Goal: Transaction & Acquisition: Purchase product/service

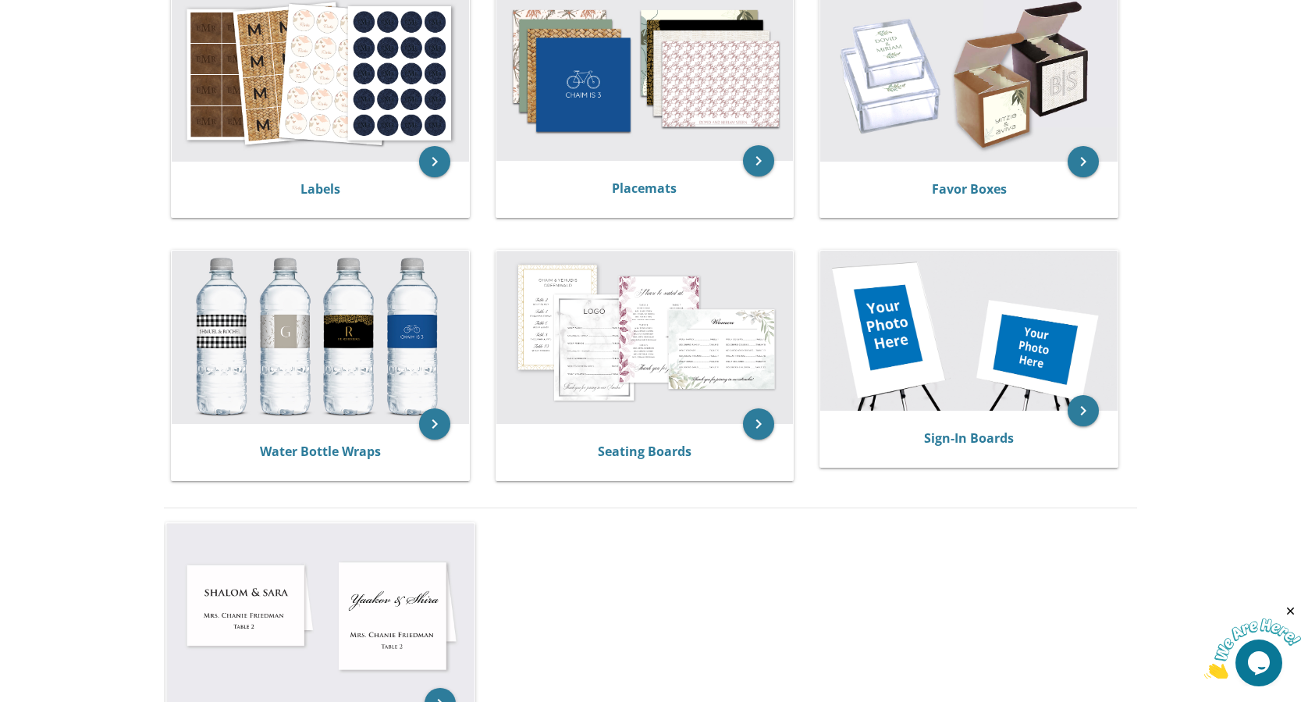
scroll to position [546, 0]
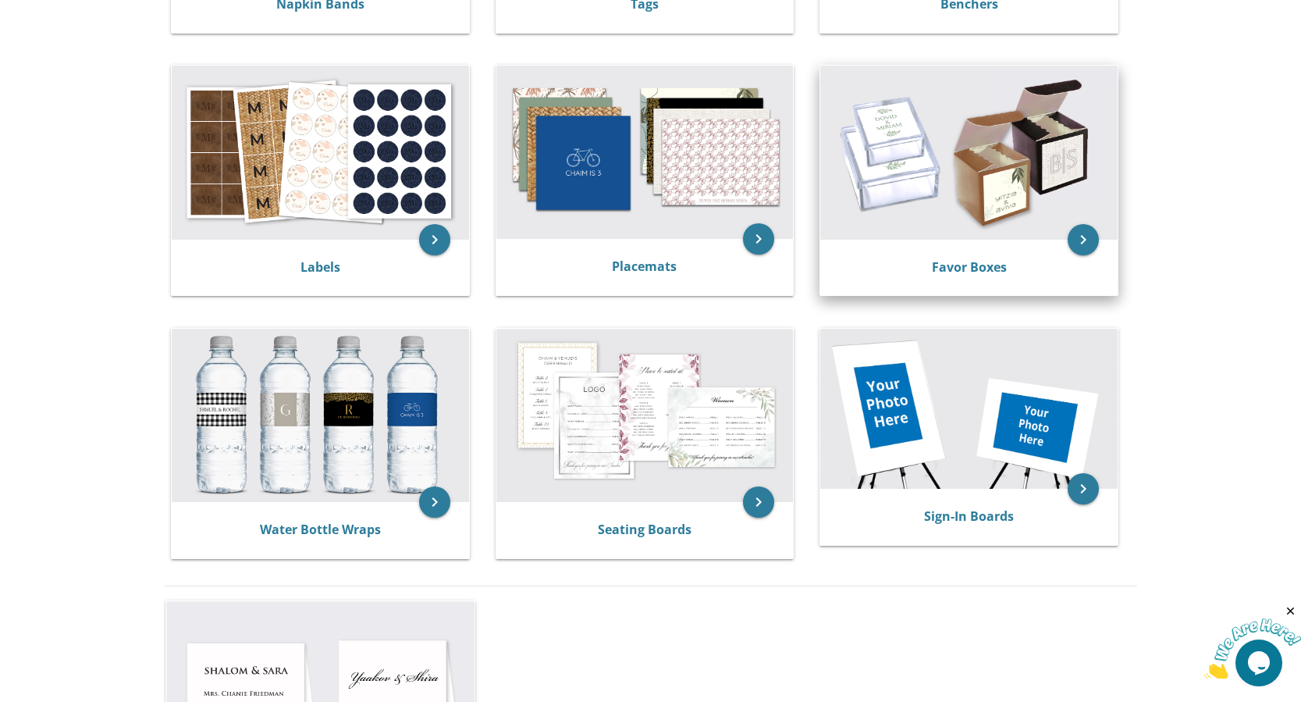
click at [954, 176] on img at bounding box center [968, 152] width 297 height 173
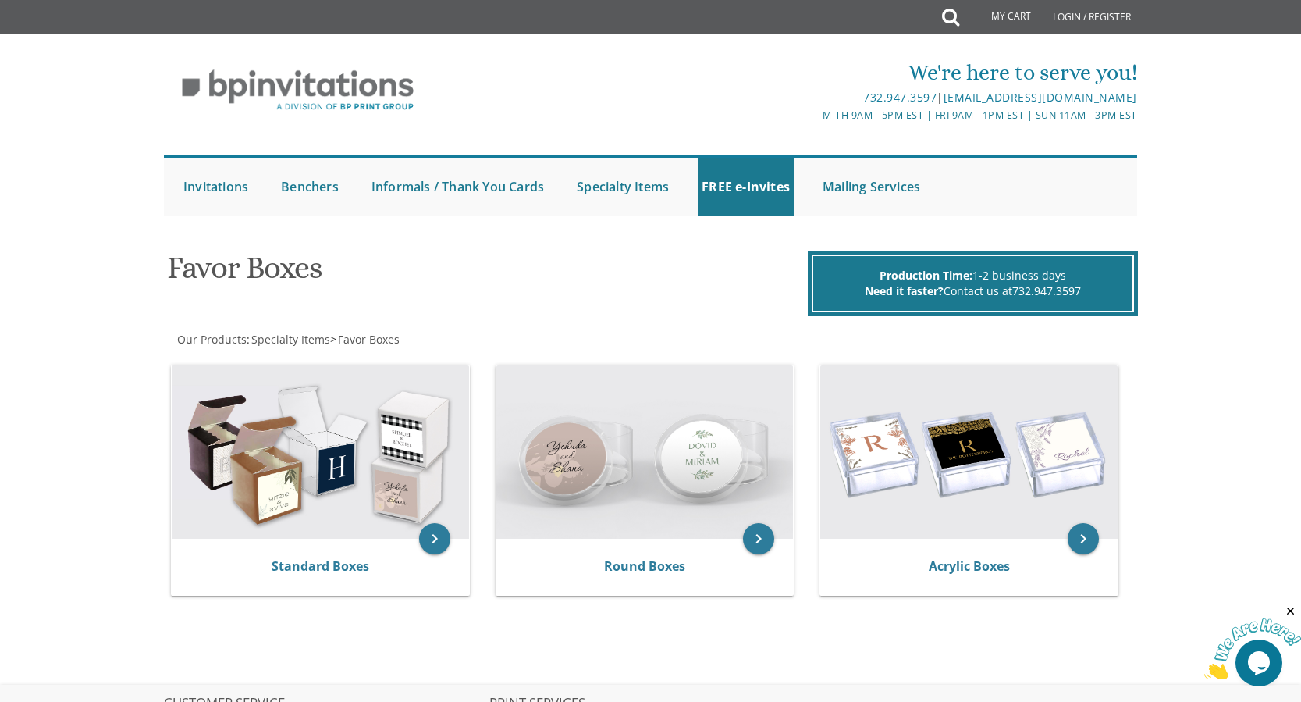
scroll to position [78, 0]
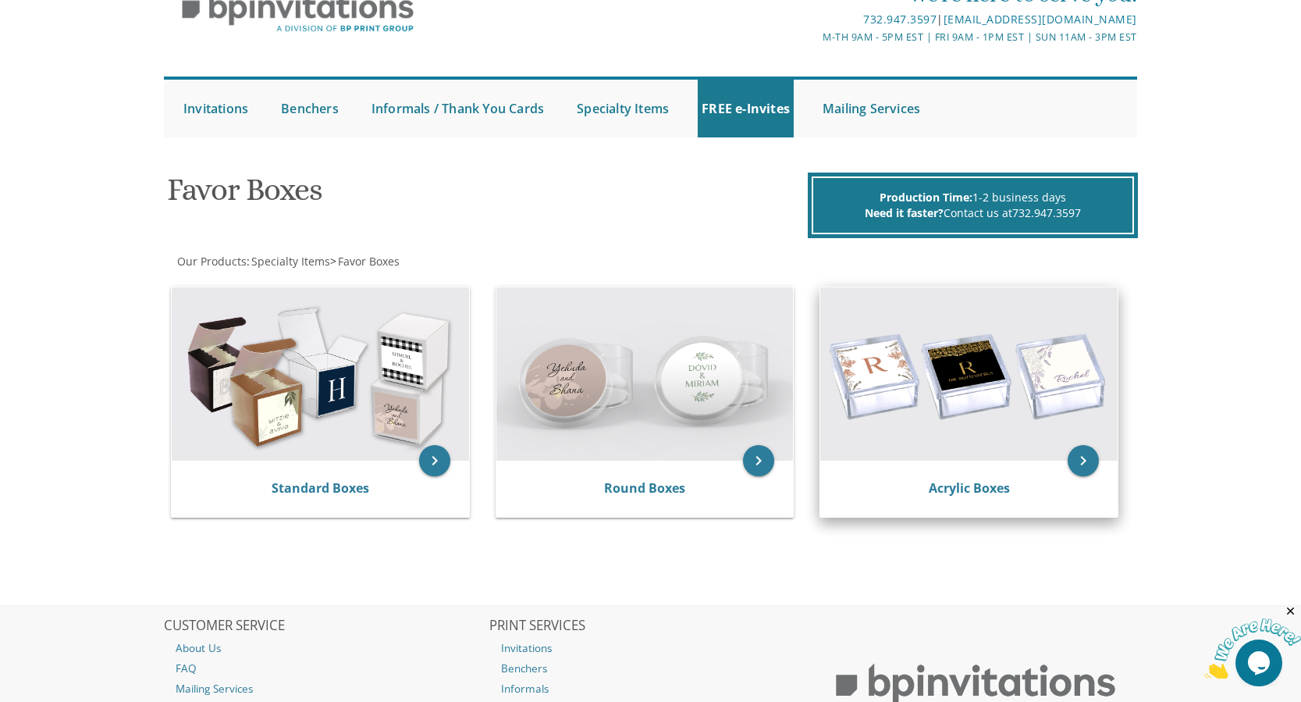
click at [970, 418] on img at bounding box center [968, 373] width 297 height 173
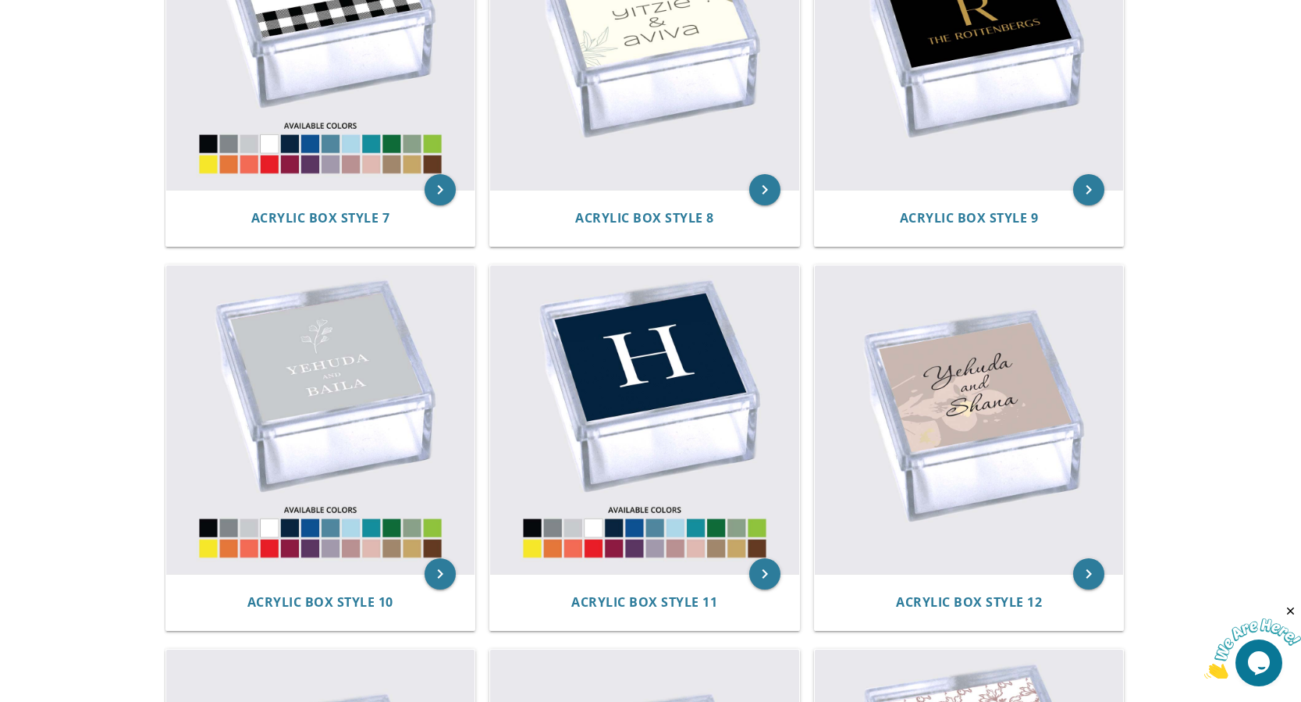
scroll to position [1249, 0]
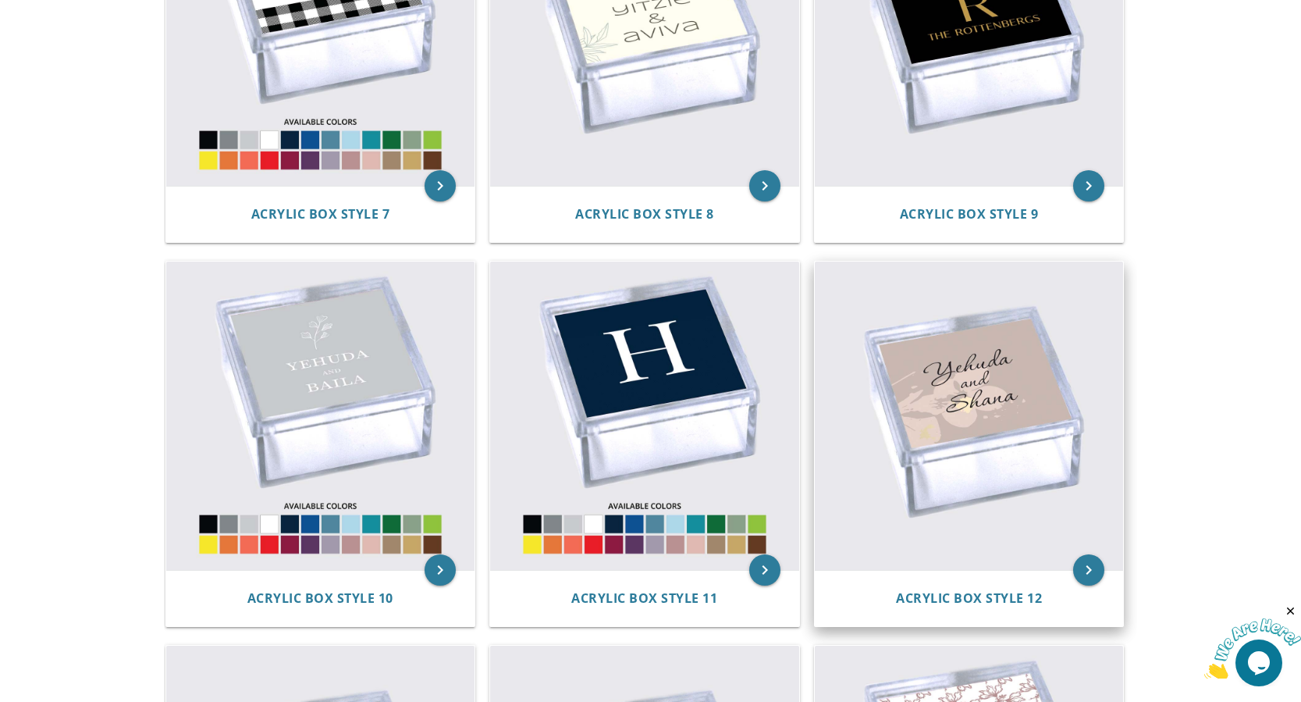
click at [965, 440] on img at bounding box center [969, 416] width 309 height 309
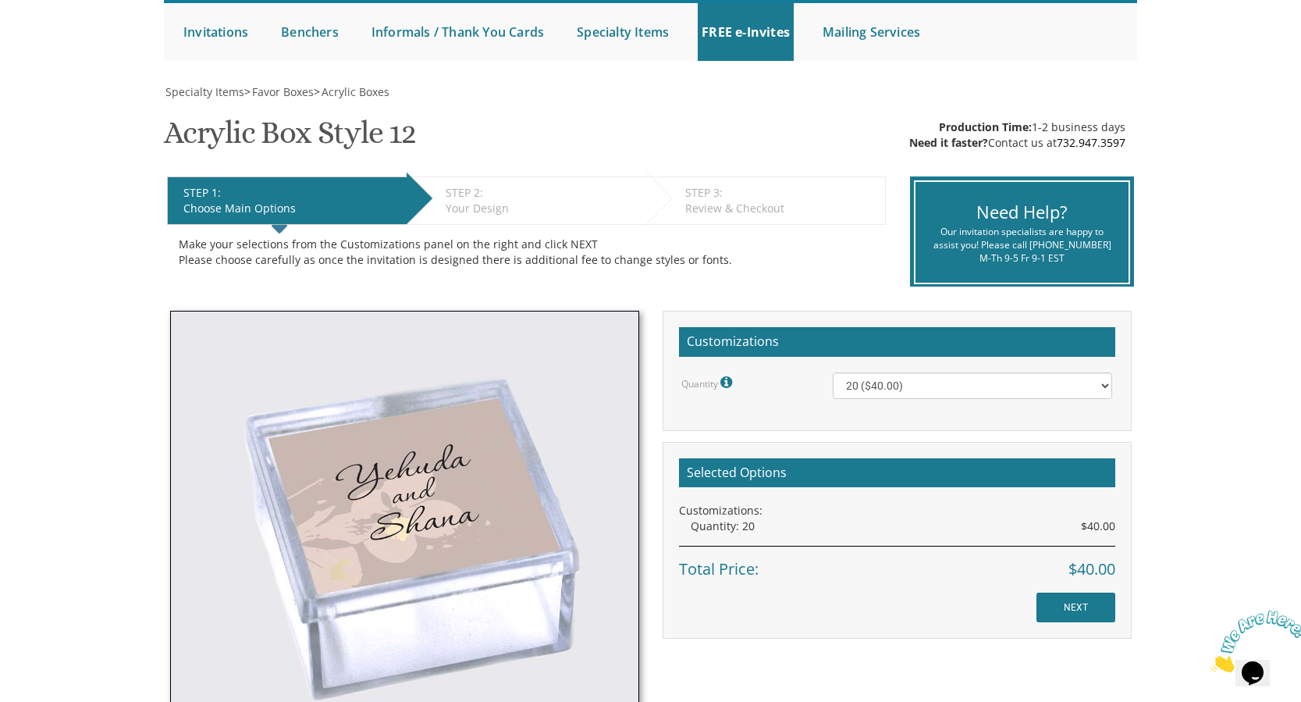
scroll to position [156, 0]
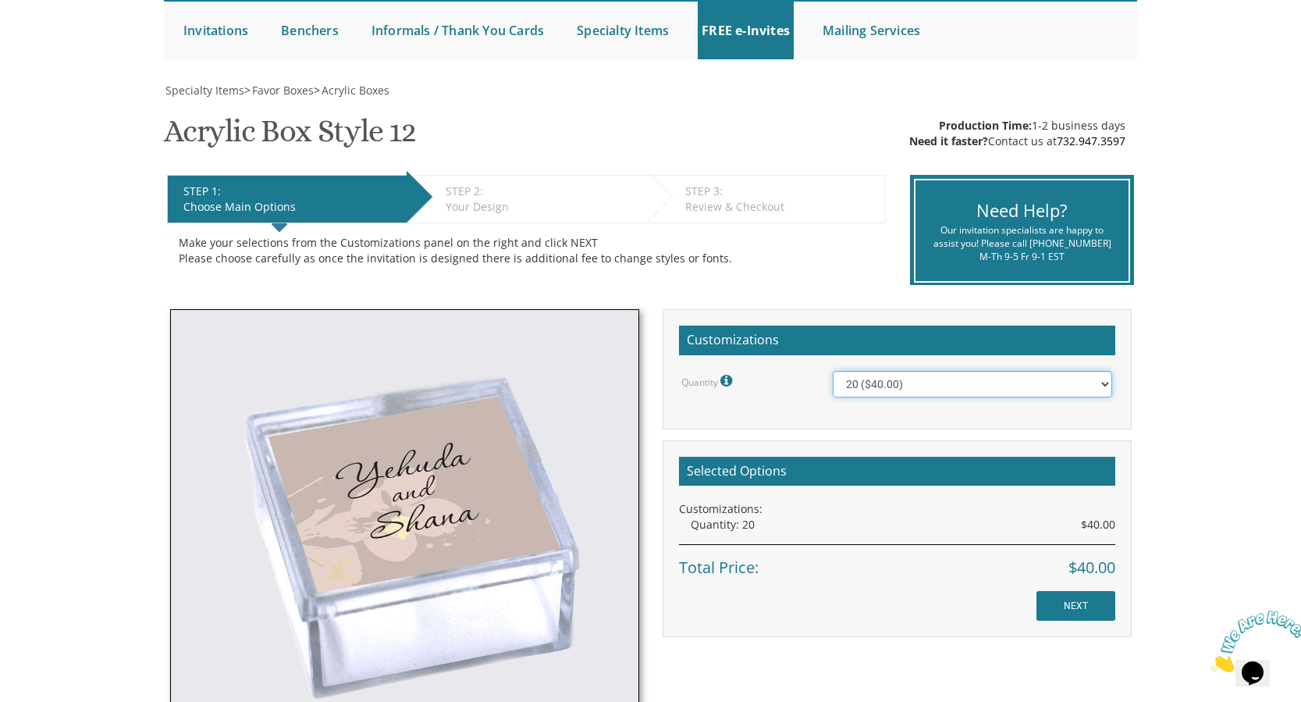
click at [1098, 389] on select "20 ($40.00) 40 ($58.00) 60 ($70.00) 80 ($80.00) 100 ($90.00)" at bounding box center [972, 384] width 279 height 27
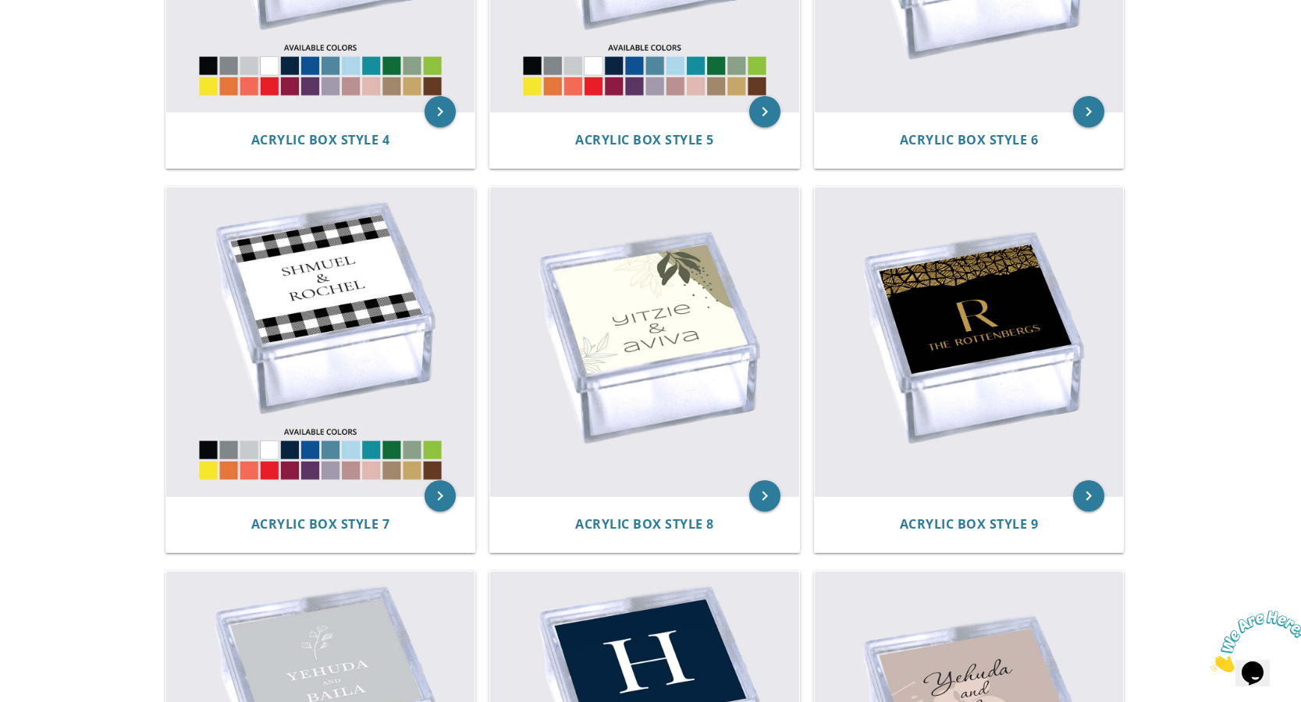
scroll to position [937, 0]
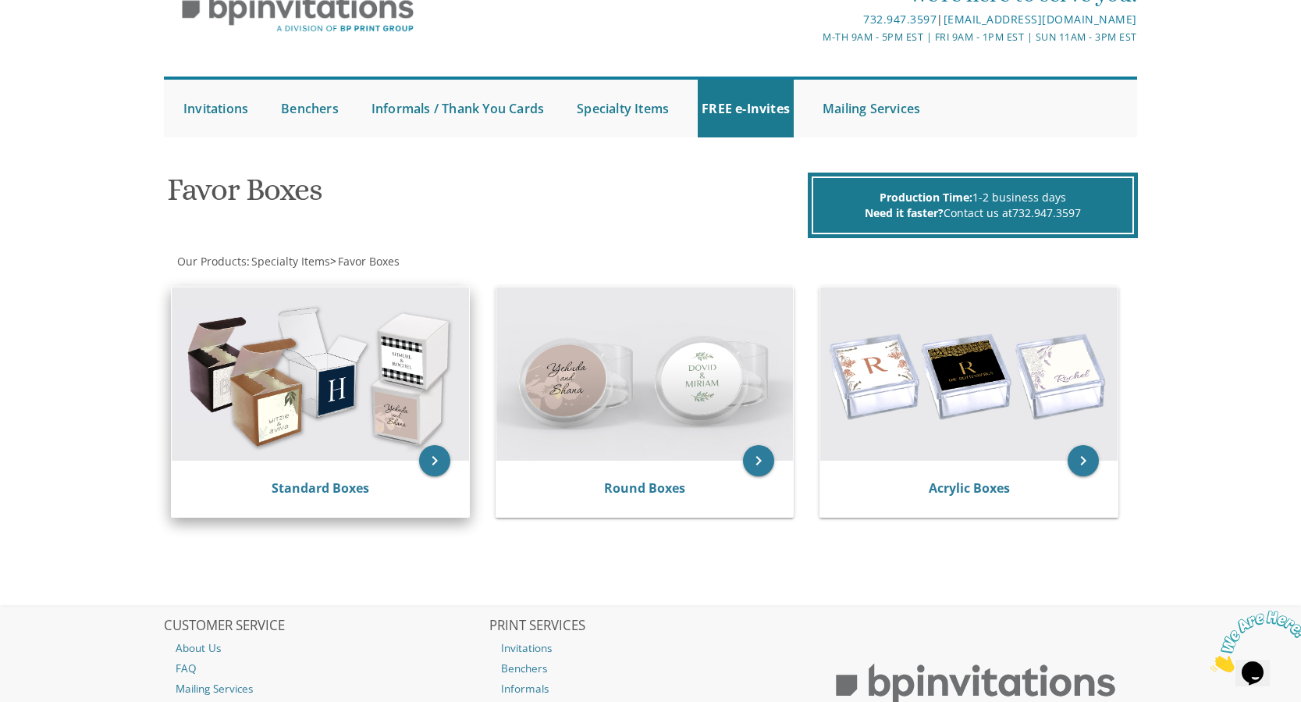
click at [321, 357] on img at bounding box center [320, 373] width 297 height 173
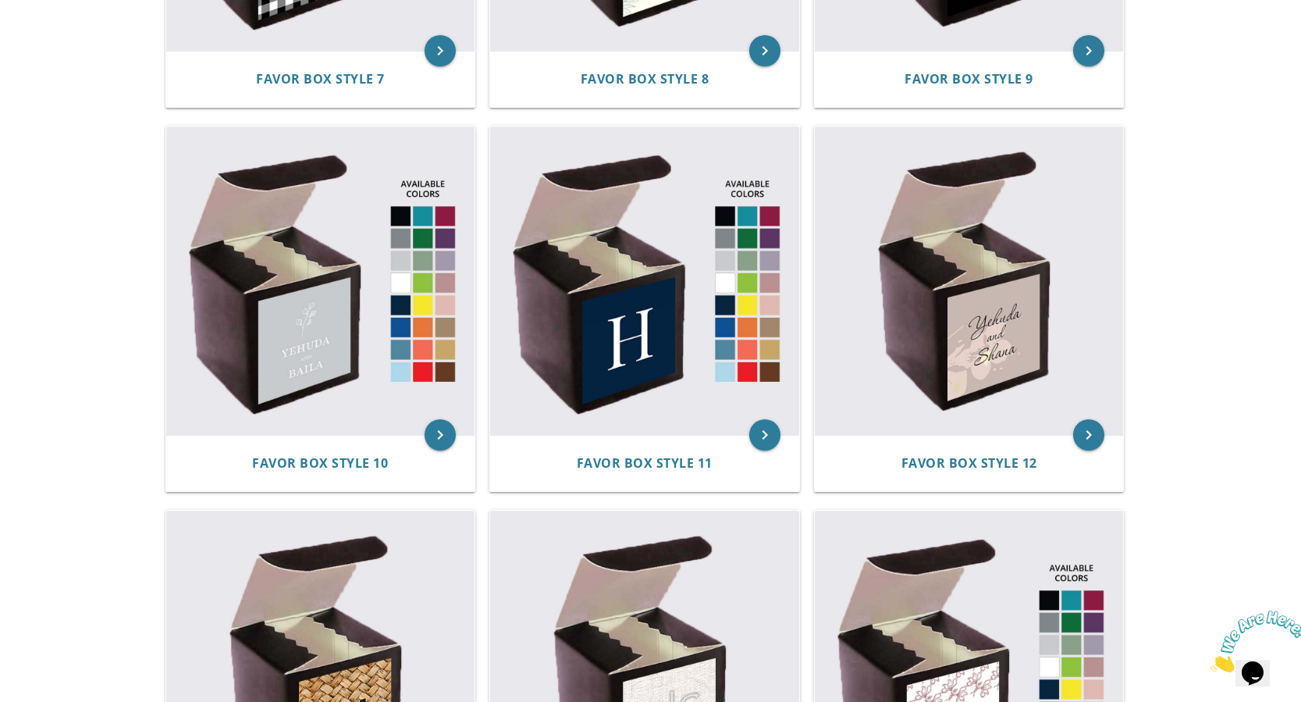
scroll to position [1405, 0]
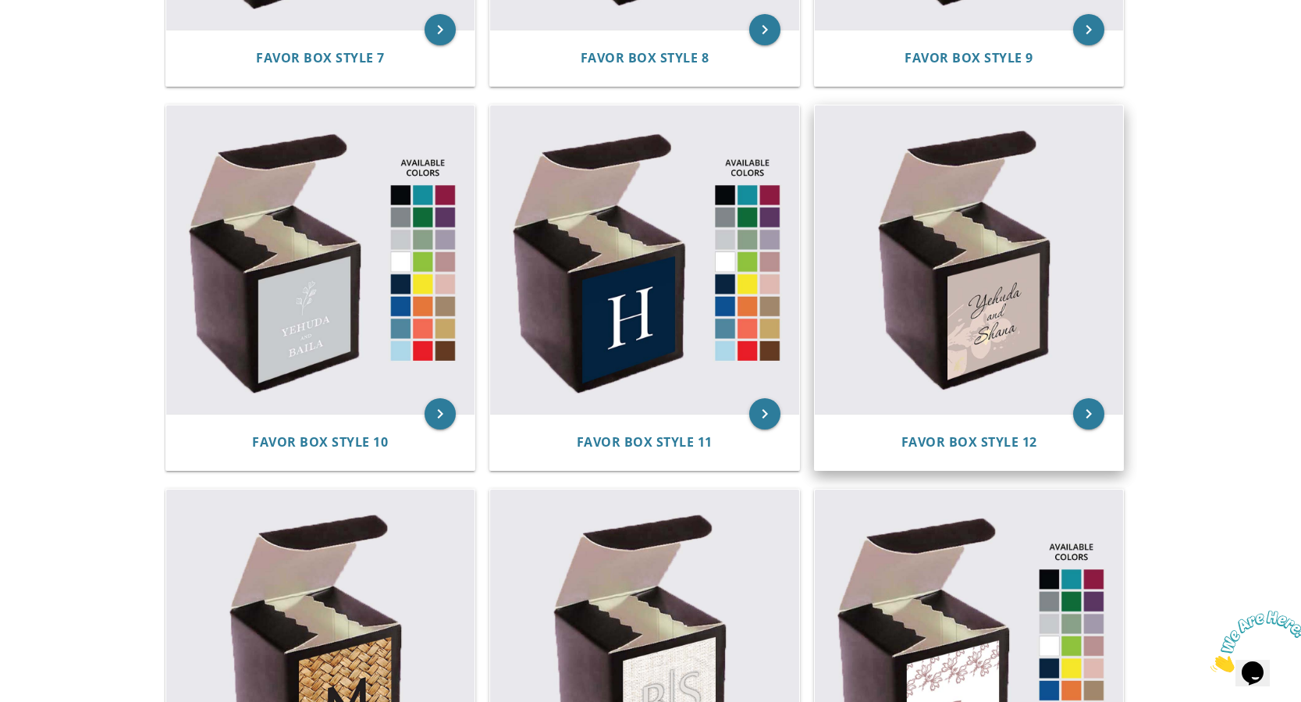
click at [986, 328] on img at bounding box center [969, 259] width 309 height 309
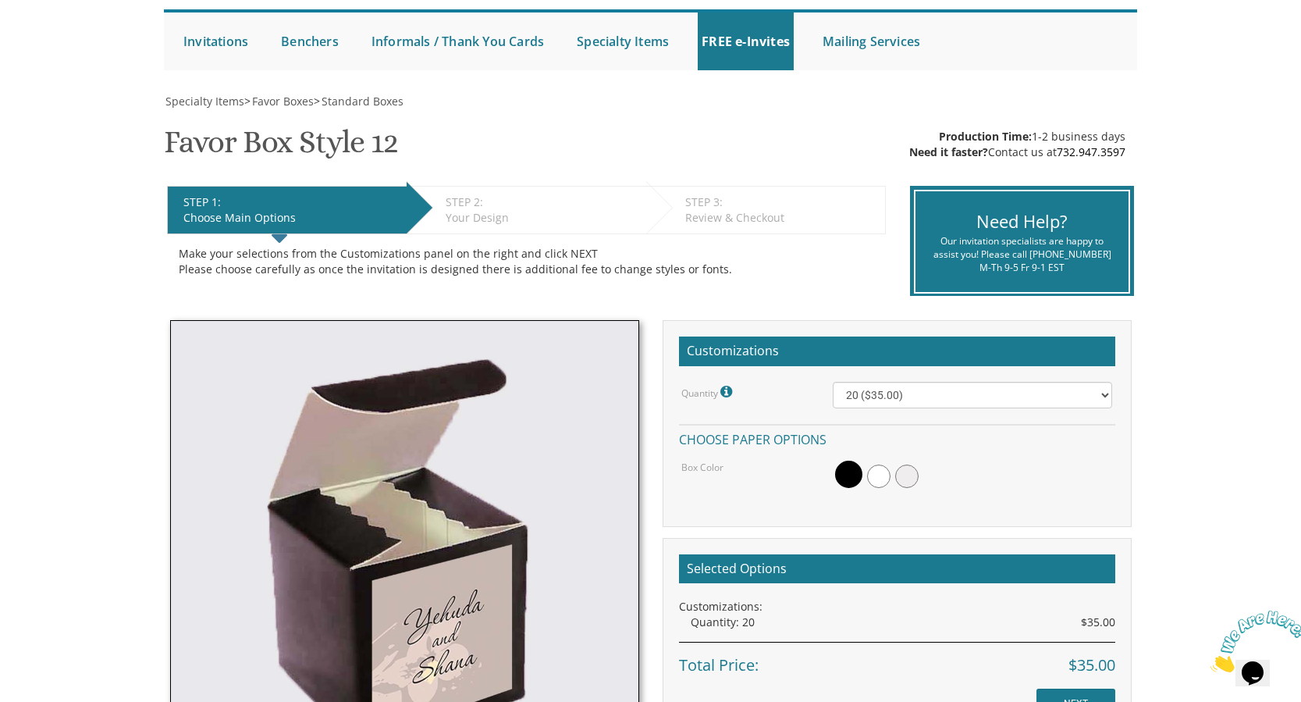
scroll to position [156, 0]
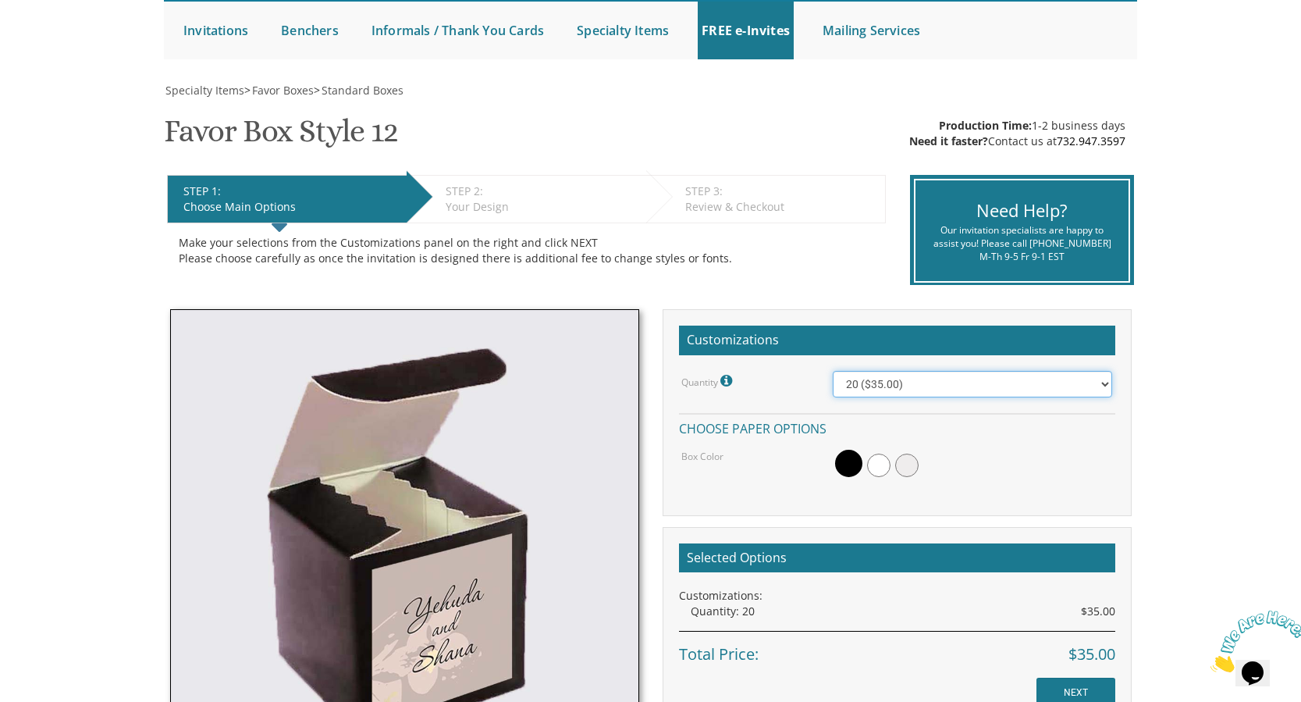
click at [1107, 386] on select "20 ($35.00) 40 ($53.00) 60 ($65.00) 80 ($75.00) 100 ($85.00)" at bounding box center [972, 384] width 279 height 27
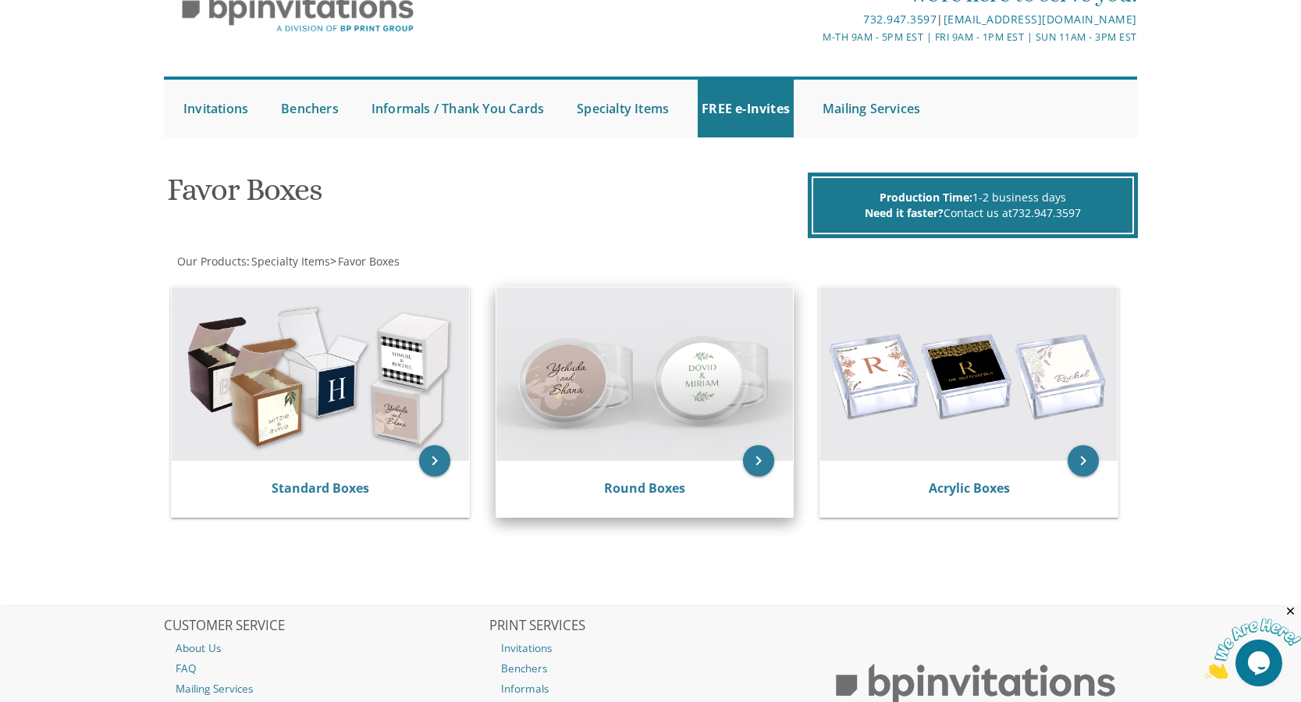
click at [640, 398] on img at bounding box center [645, 373] width 297 height 173
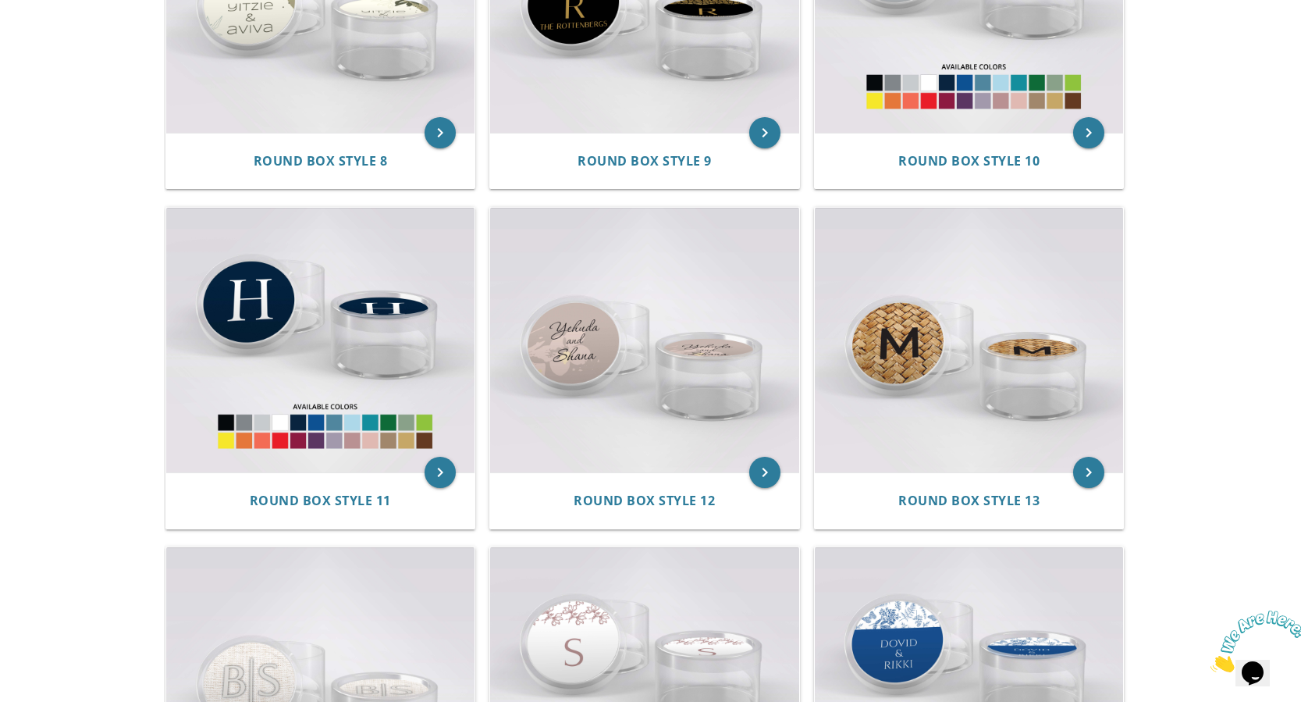
scroll to position [1171, 0]
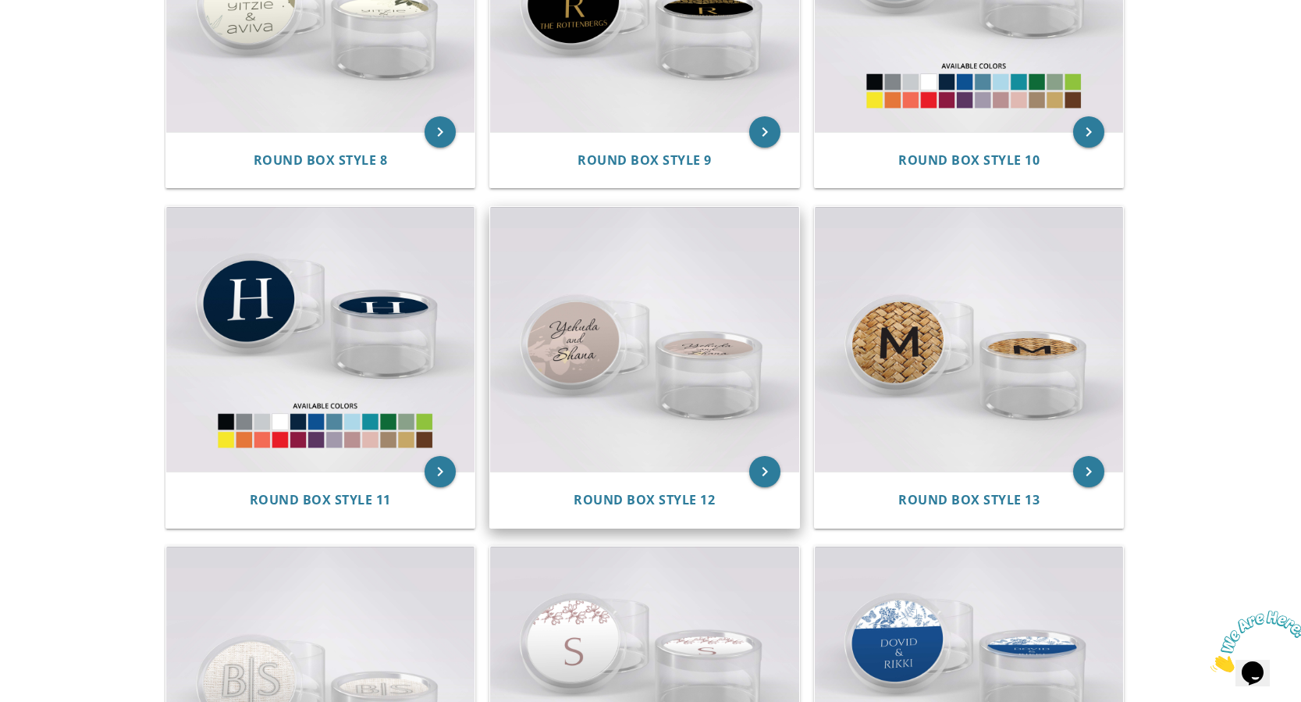
click at [646, 343] on img at bounding box center [644, 339] width 309 height 265
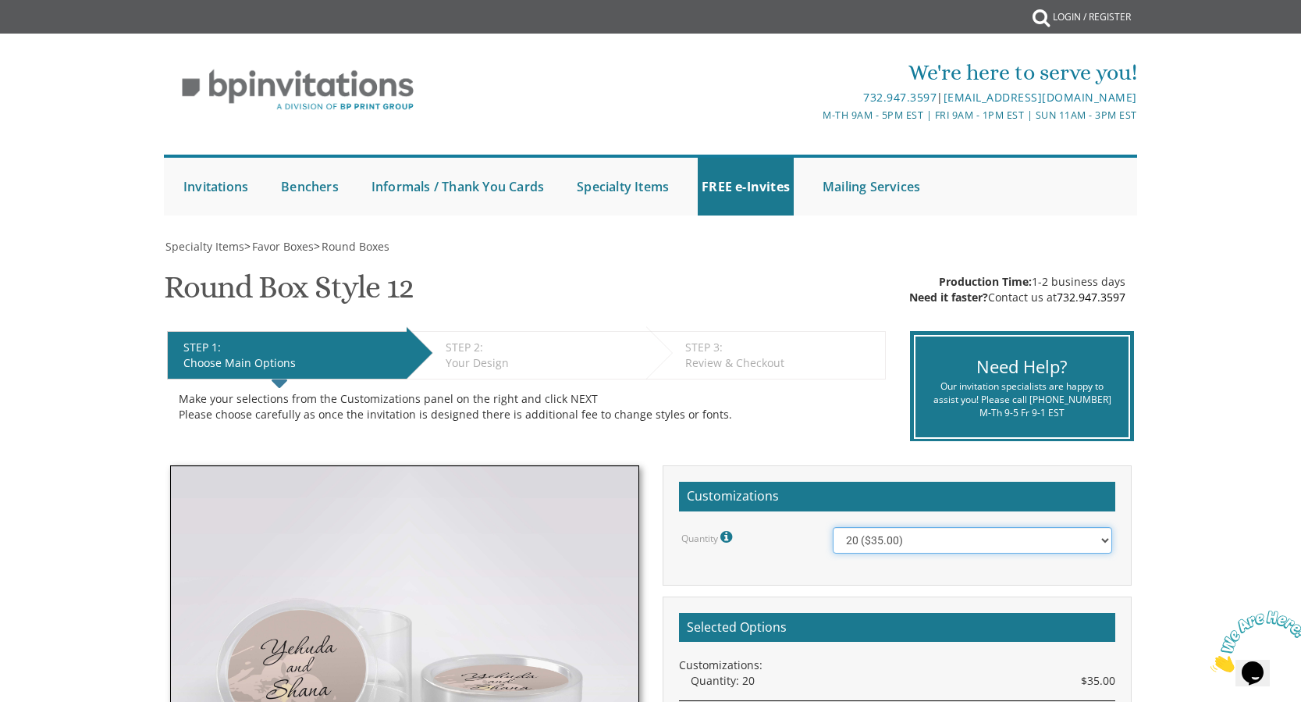
click at [1020, 540] on select "20 ($35.00) 40 ($53.00) 60 ($65.00) 80 ($75.00) 100 ($85.00)" at bounding box center [972, 540] width 279 height 27
select select "40"
click at [833, 531] on select "20 ($35.00) 40 ($53.00) 60 ($65.00) 80 ($75.00) 100 ($85.00)" at bounding box center [972, 540] width 279 height 27
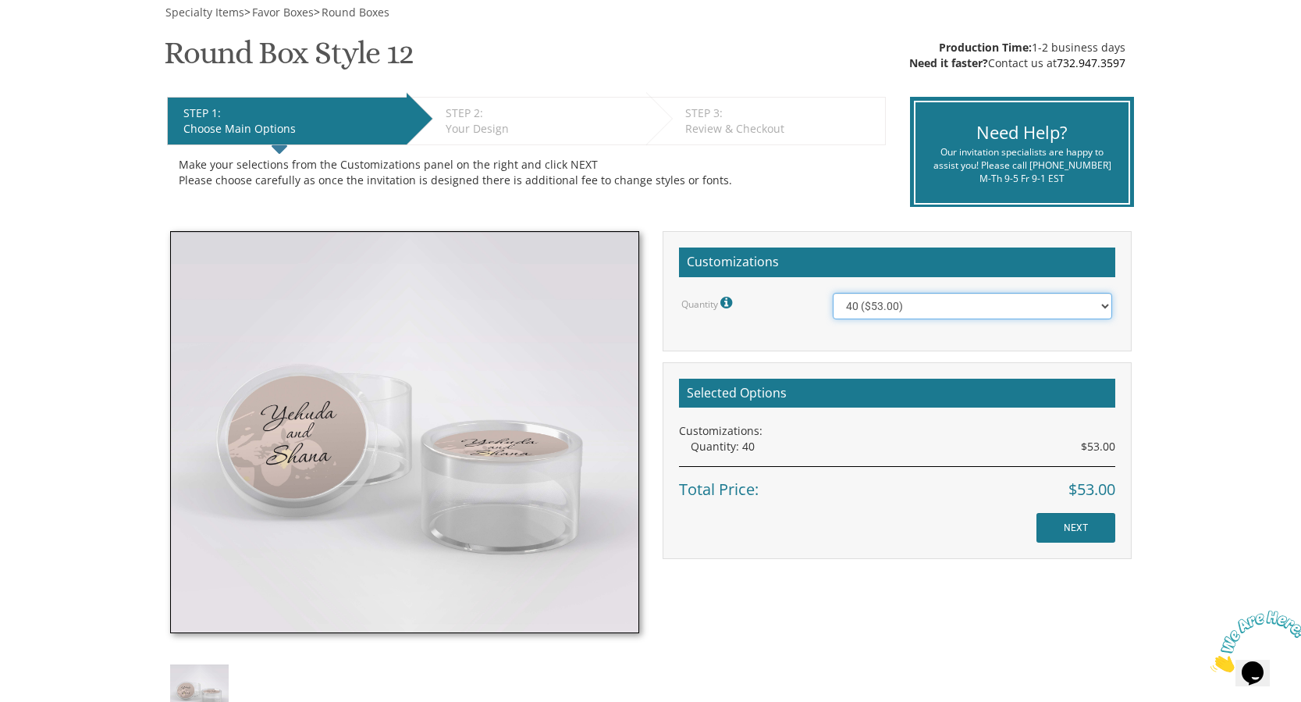
scroll to position [312, 0]
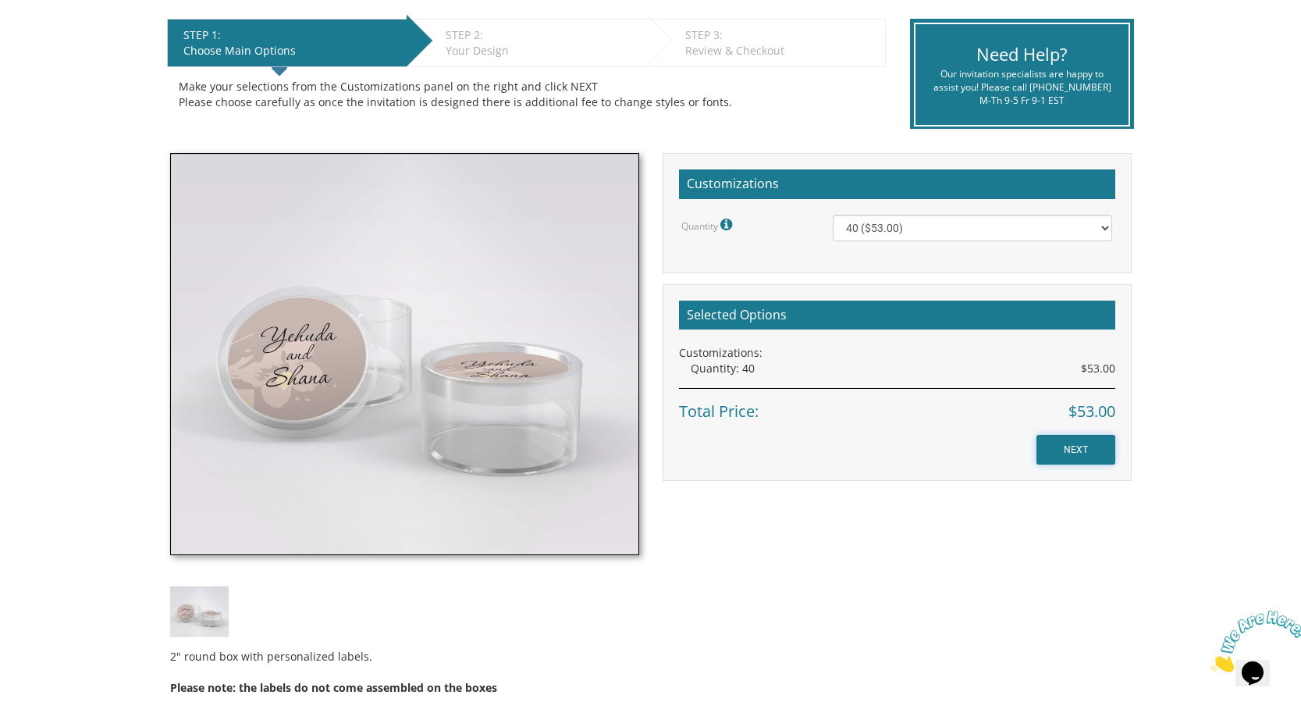
click at [1080, 456] on input "NEXT" at bounding box center [1076, 450] width 79 height 30
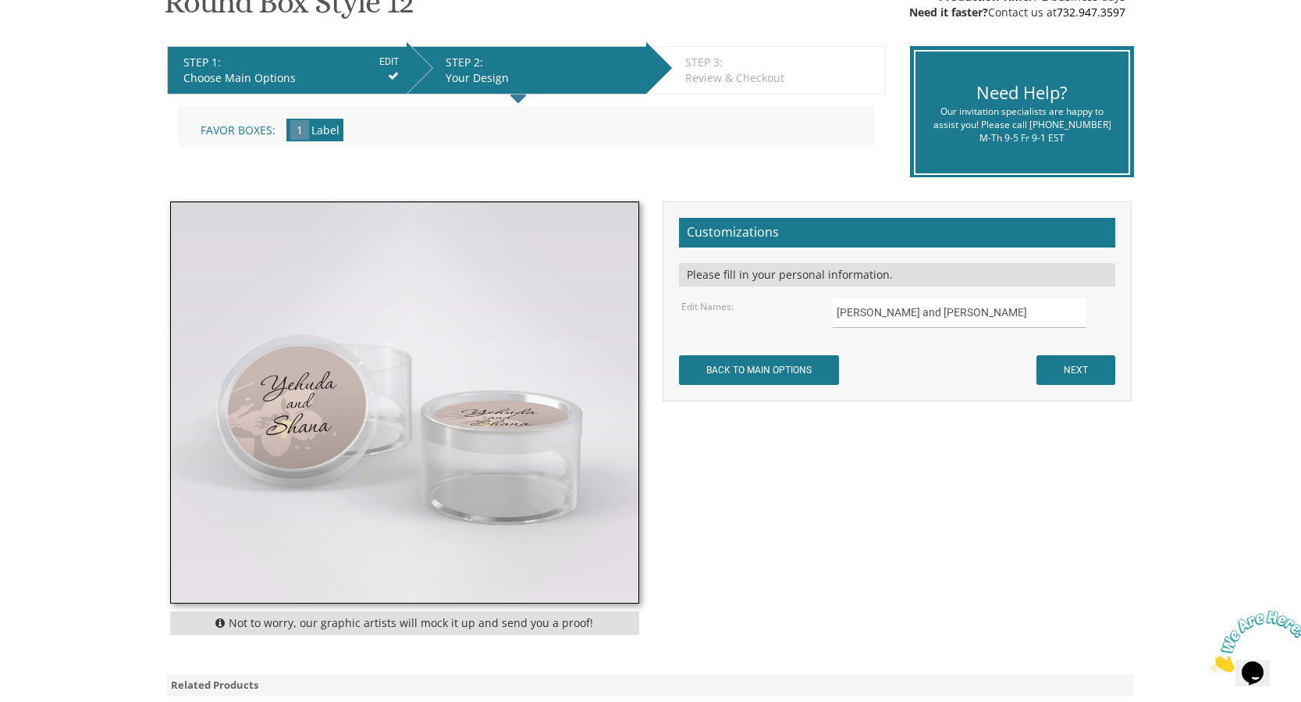
scroll to position [312, 0]
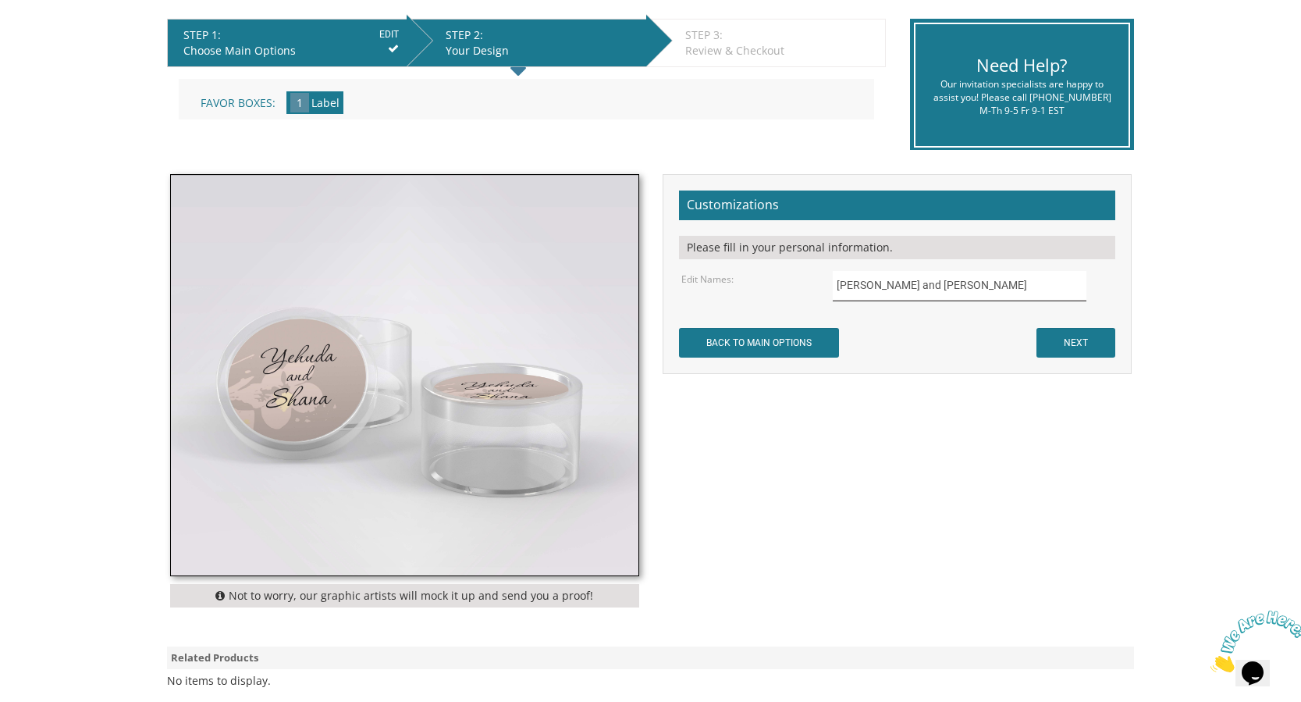
drag, startPoint x: 970, startPoint y: 289, endPoint x: 853, endPoint y: 279, distance: 117.5
click at [853, 279] on input "[PERSON_NAME] and [PERSON_NAME]" at bounding box center [960, 286] width 254 height 30
click at [933, 291] on input "[PERSON_NAME] and [PERSON_NAME]" at bounding box center [960, 286] width 254 height 30
drag, startPoint x: 933, startPoint y: 290, endPoint x: 817, endPoint y: 290, distance: 115.5
click at [817, 290] on div "Edit Names: [PERSON_NAME] and [PERSON_NAME]" at bounding box center [897, 286] width 454 height 30
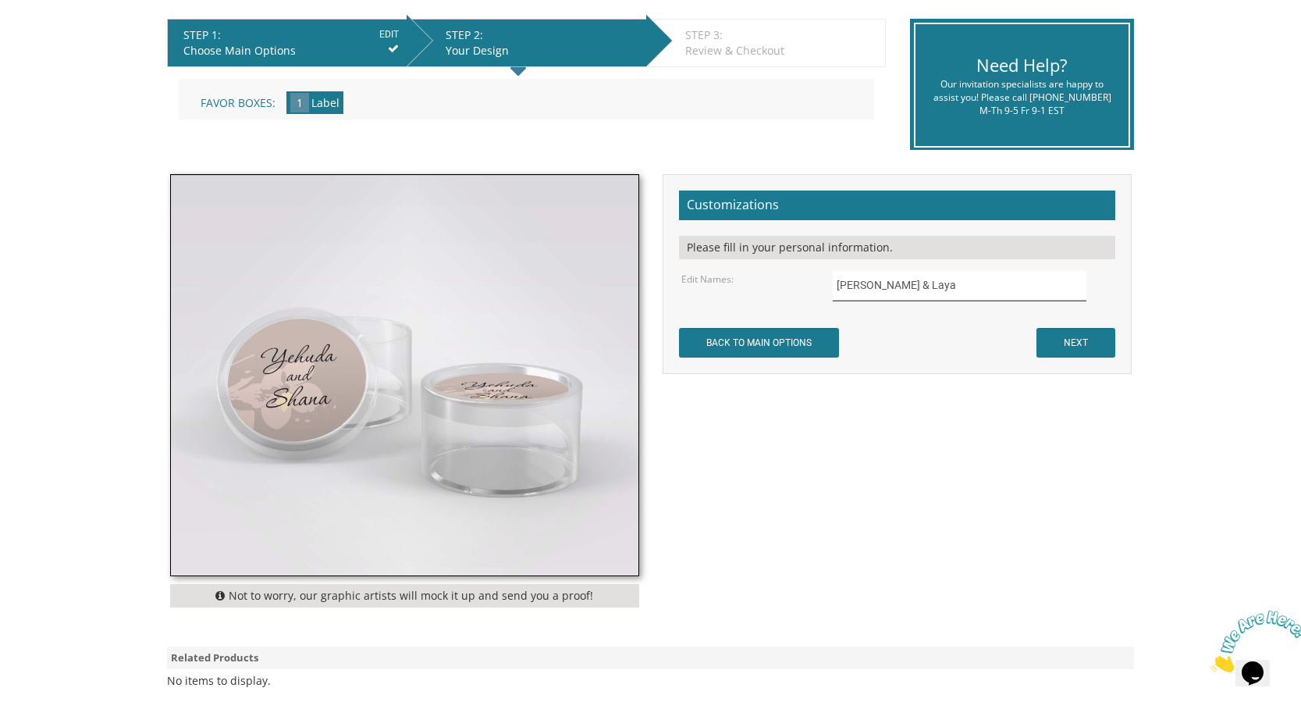
type input "[PERSON_NAME] & Laya"
click at [1071, 351] on input "NEXT" at bounding box center [1076, 343] width 79 height 30
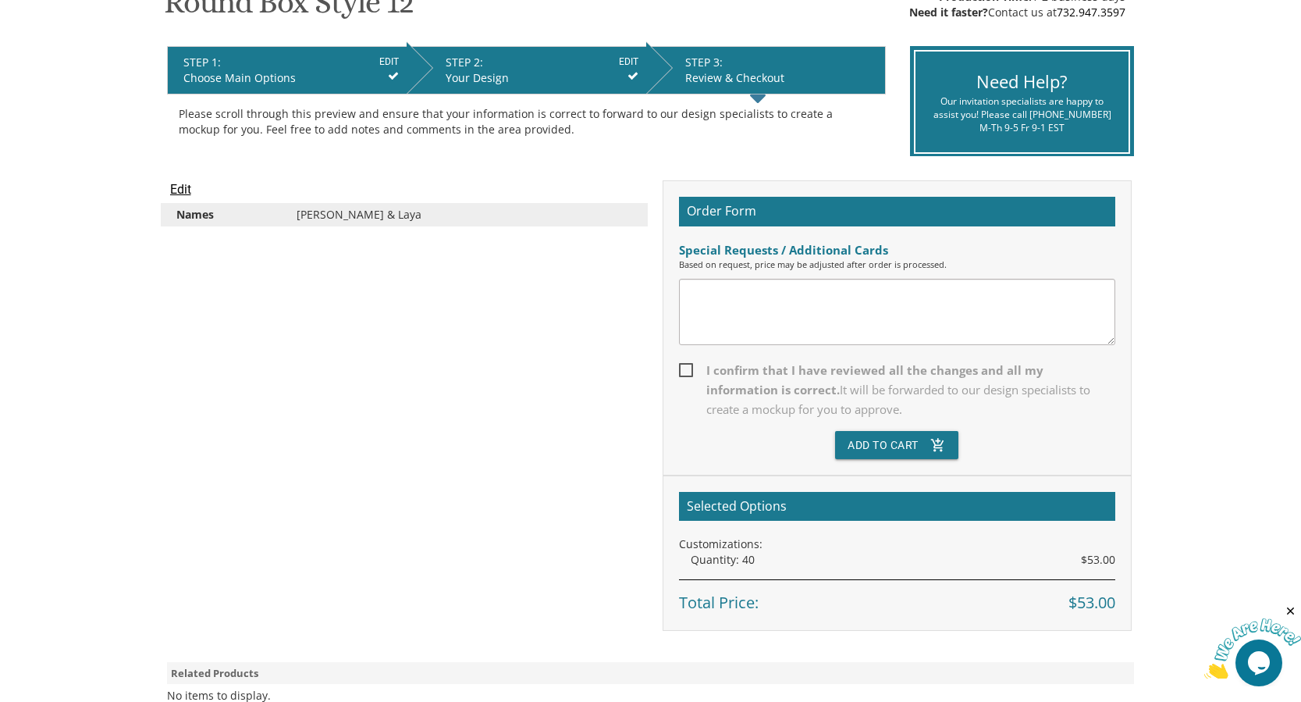
scroll to position [312, 0]
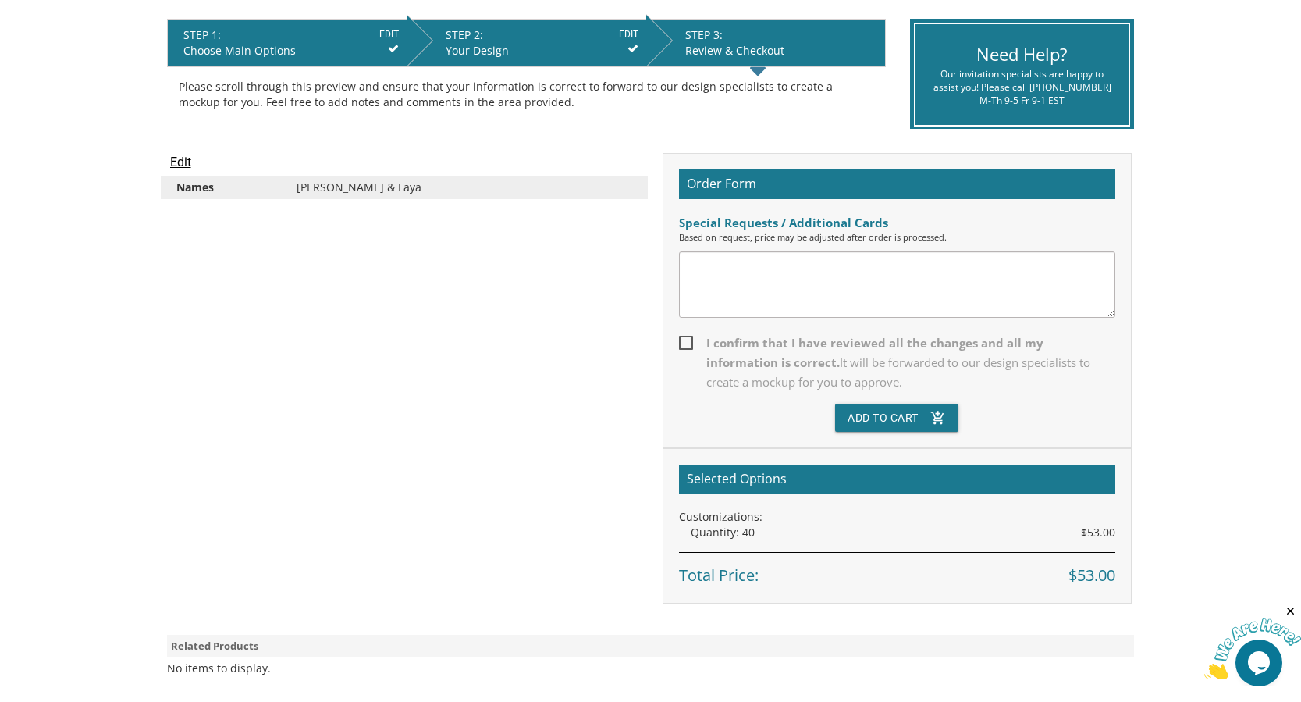
click at [687, 354] on span "I confirm that I have reviewed all the changes and all my information is correc…" at bounding box center [897, 362] width 436 height 59
click at [687, 347] on input "I confirm that I have reviewed all the changes and all my information is correc…" at bounding box center [684, 341] width 10 height 10
checkbox input "true"
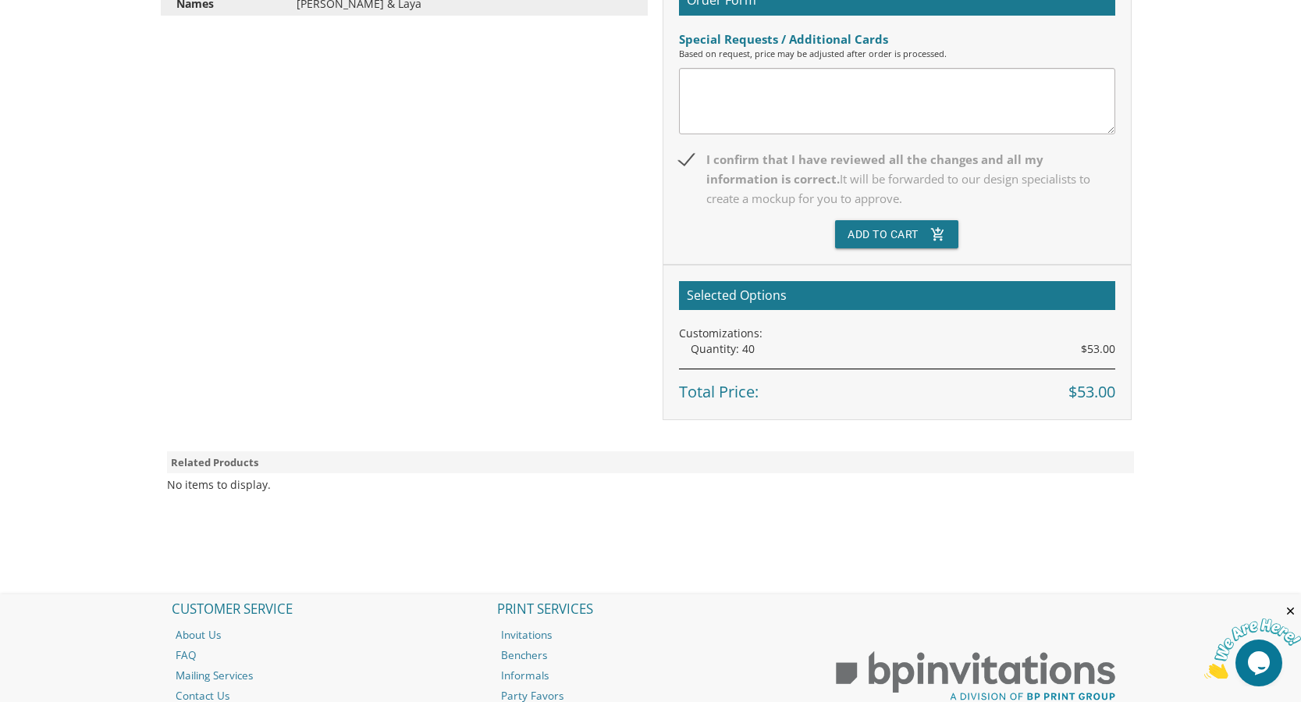
scroll to position [468, 0]
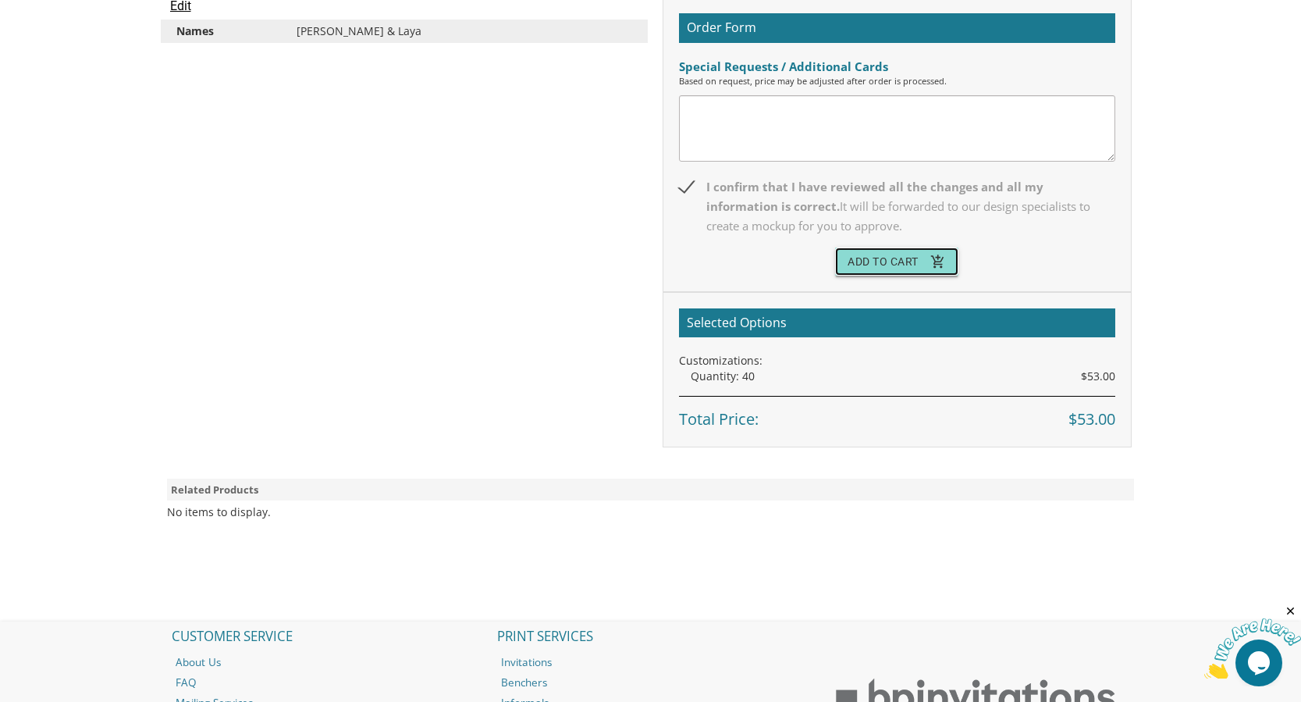
click at [913, 270] on button "Add To Cart add_shopping_cart" at bounding box center [896, 261] width 123 height 28
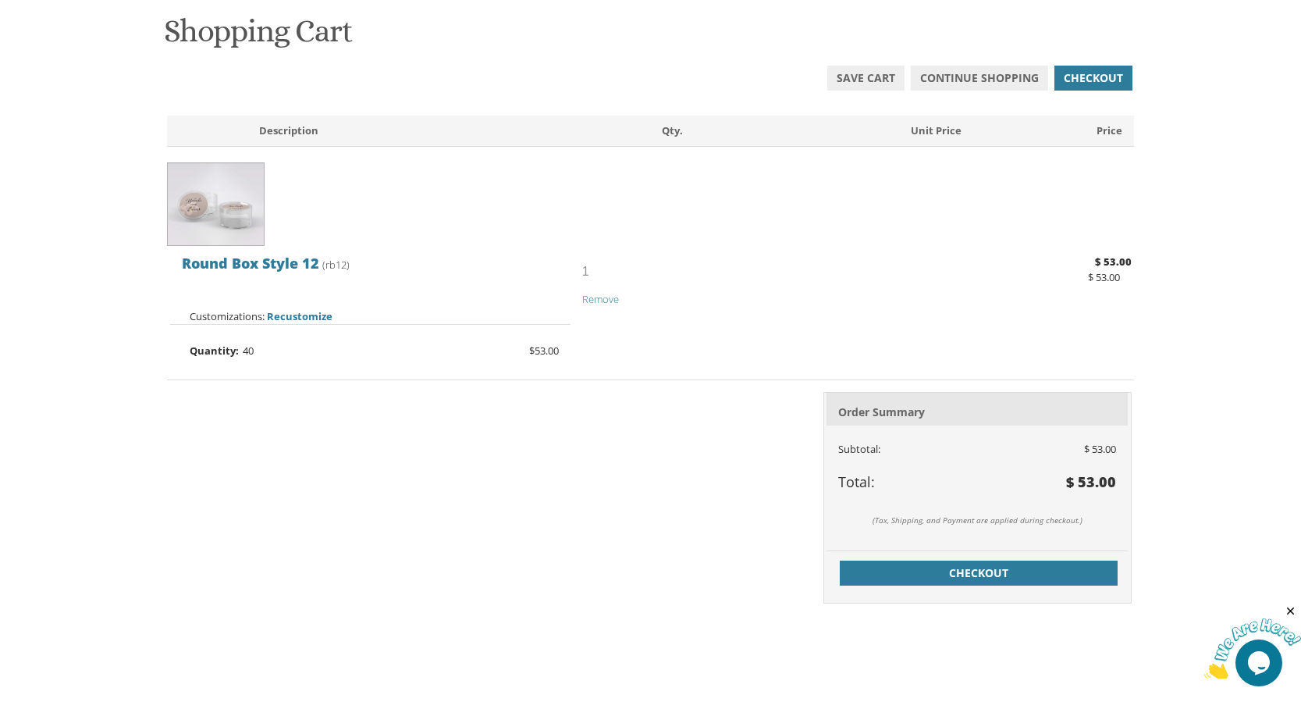
scroll to position [261, 0]
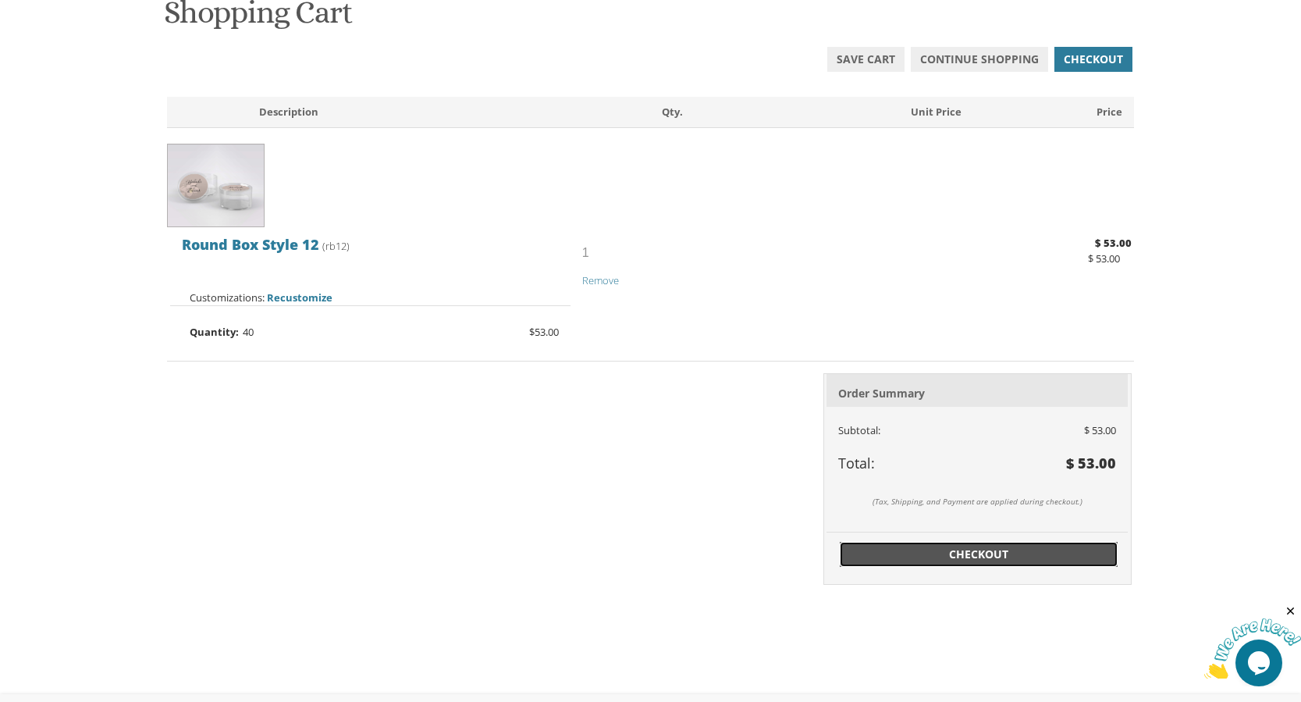
click at [968, 556] on span "Checkout" at bounding box center [978, 554] width 259 height 16
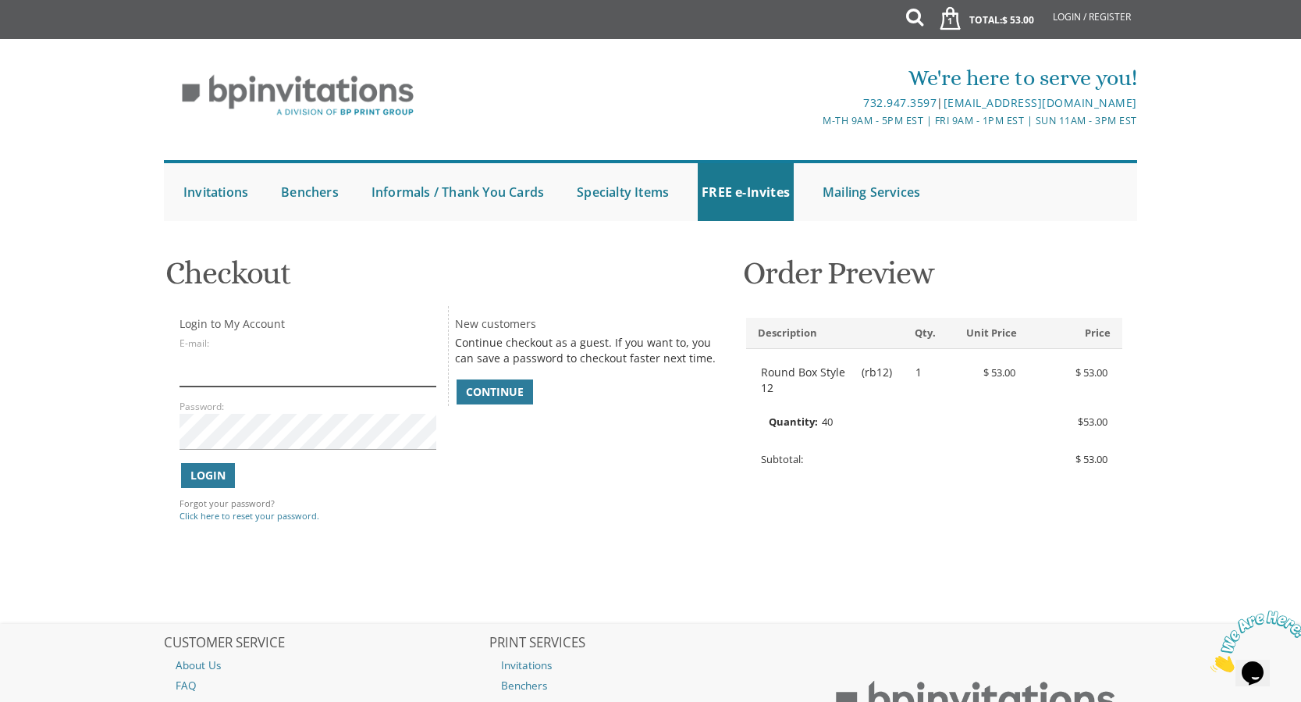
click at [194, 374] on input "E-mail:" at bounding box center [308, 369] width 256 height 36
type input "[EMAIL_ADDRESS][DOMAIN_NAME]"
click at [201, 472] on span "Login" at bounding box center [207, 476] width 35 height 16
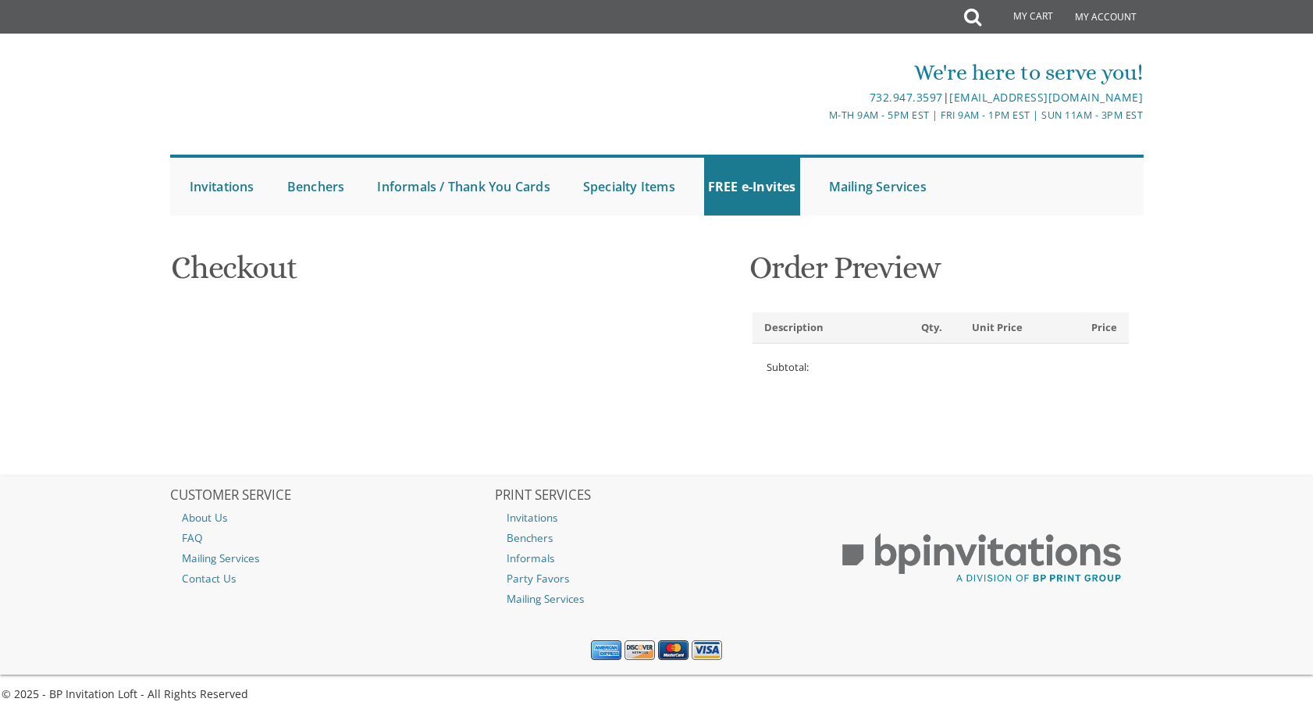
select select
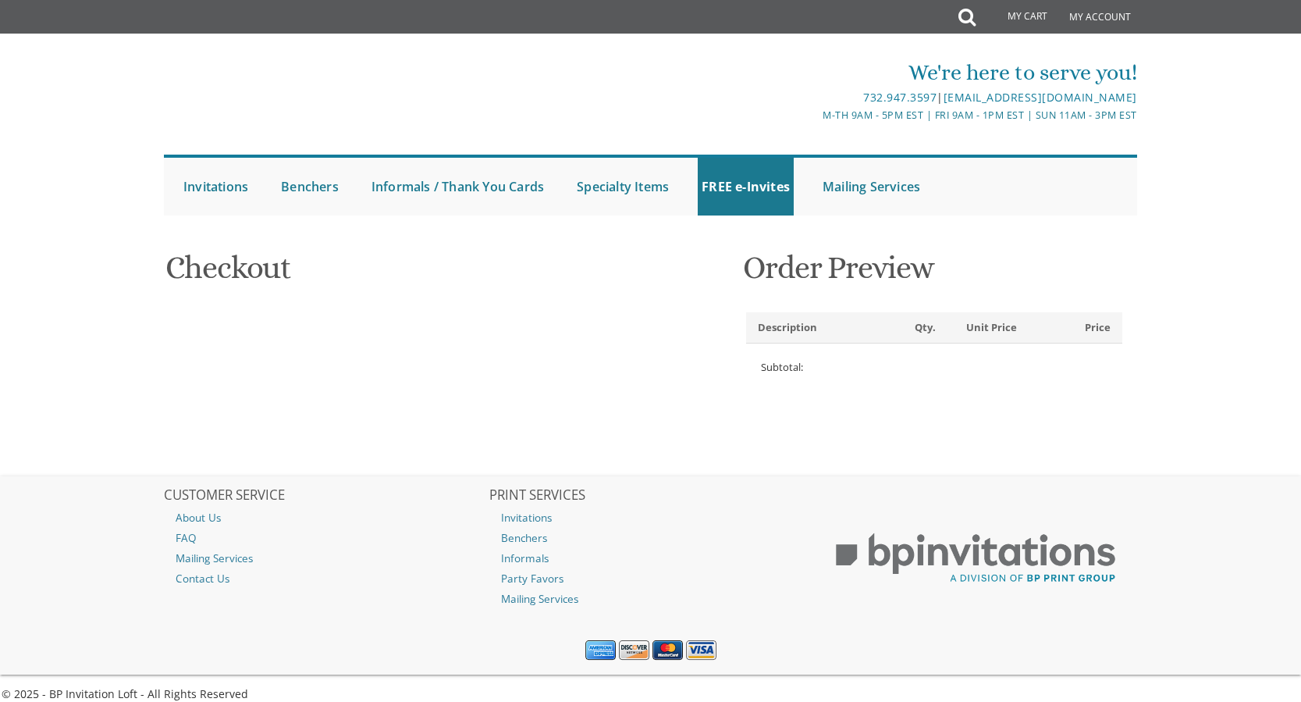
type input "[PERSON_NAME]"
type input "ginsberg"
type input "208 ARBUTUS DR"
type input "LAKEWOOD"
type input "08701-1616"
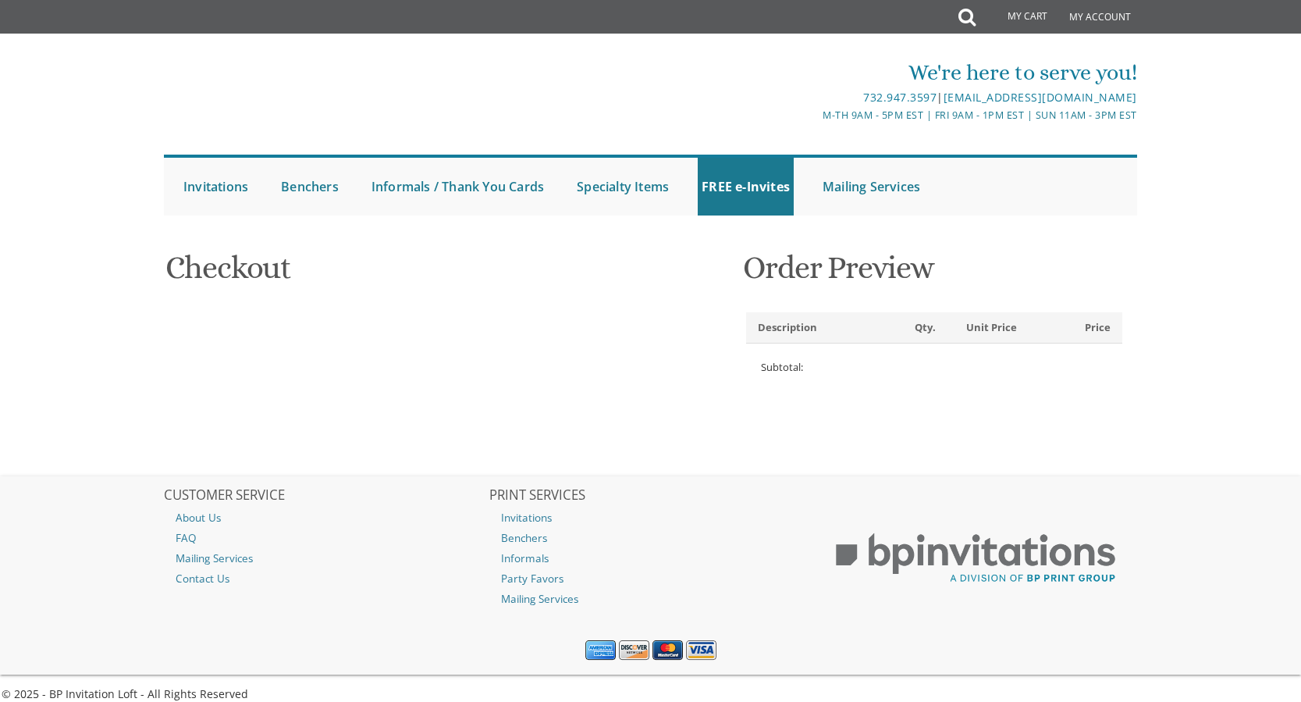
select select "US"
select select "NJ"
type input "7327409293"
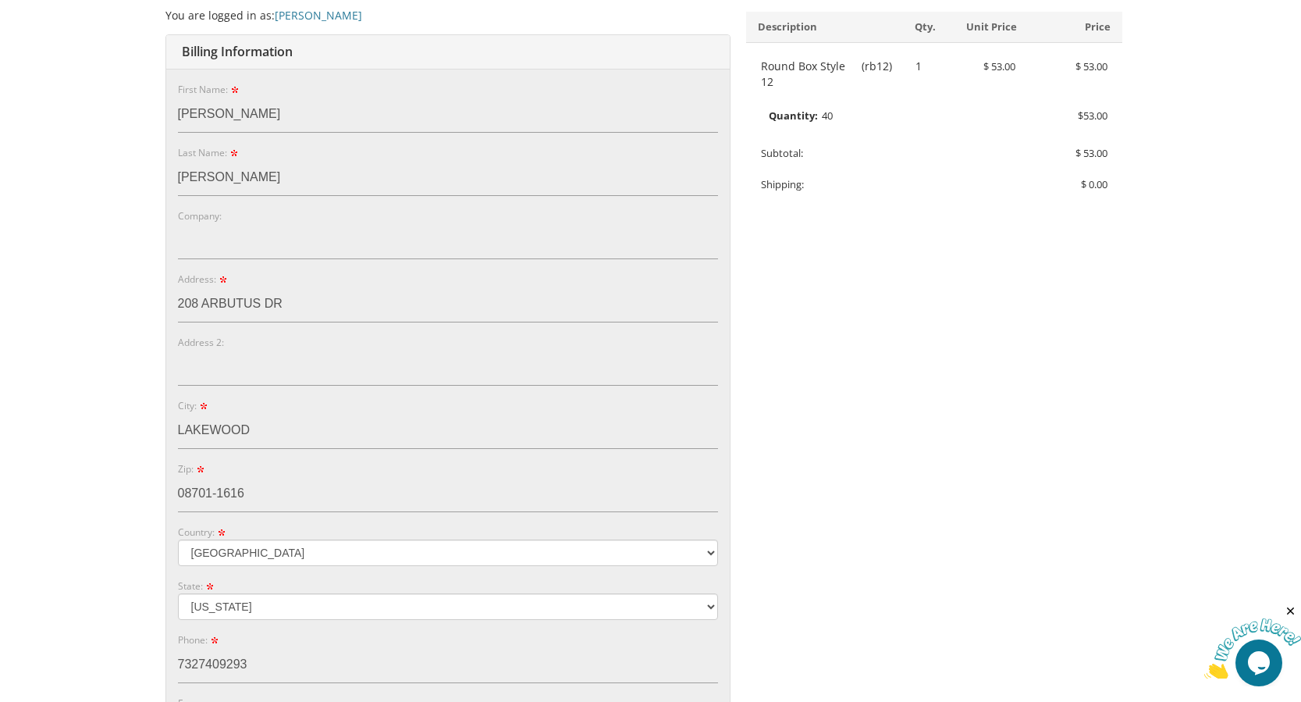
scroll to position [312, 0]
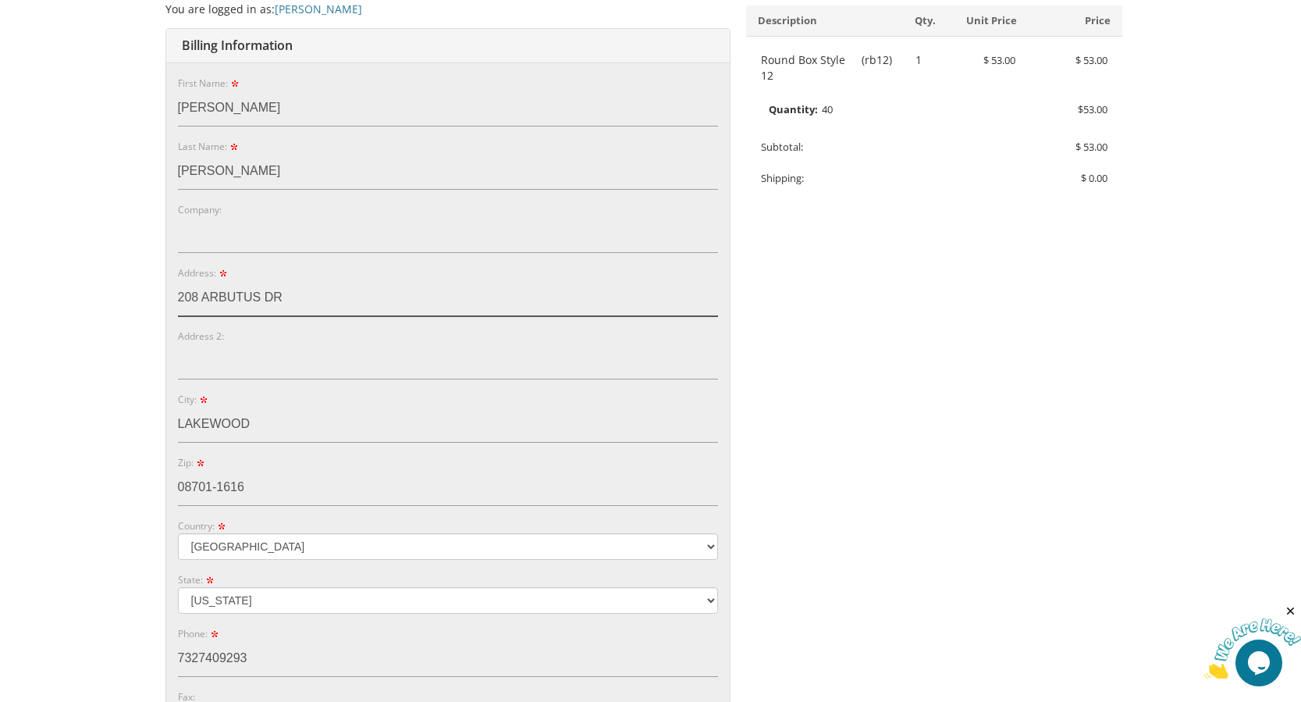
drag, startPoint x: 304, startPoint y: 299, endPoint x: 159, endPoint y: 299, distance: 144.4
click at [159, 299] on div "You are currently editing Order #. To place a new order you must exit editing m…" at bounding box center [650, 469] width 999 height 1074
type input "575 seton circle"
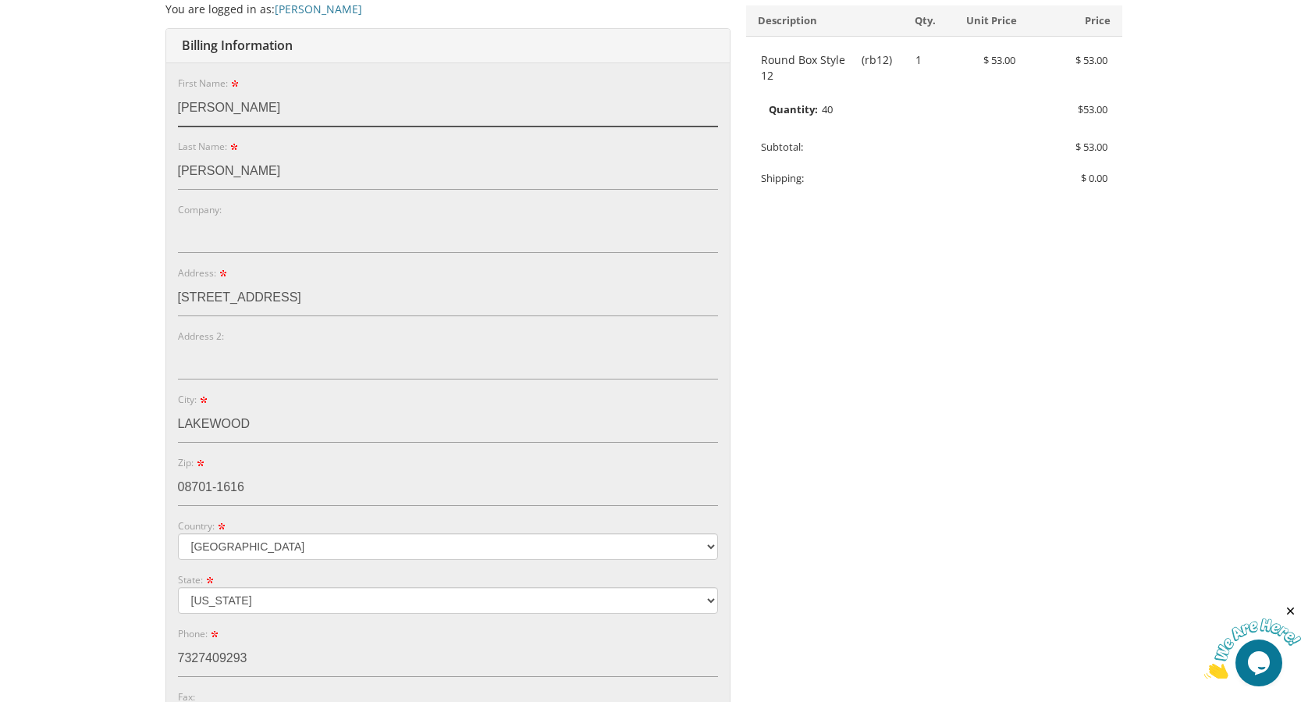
type input "Joyce"
type input "Ginsberg"
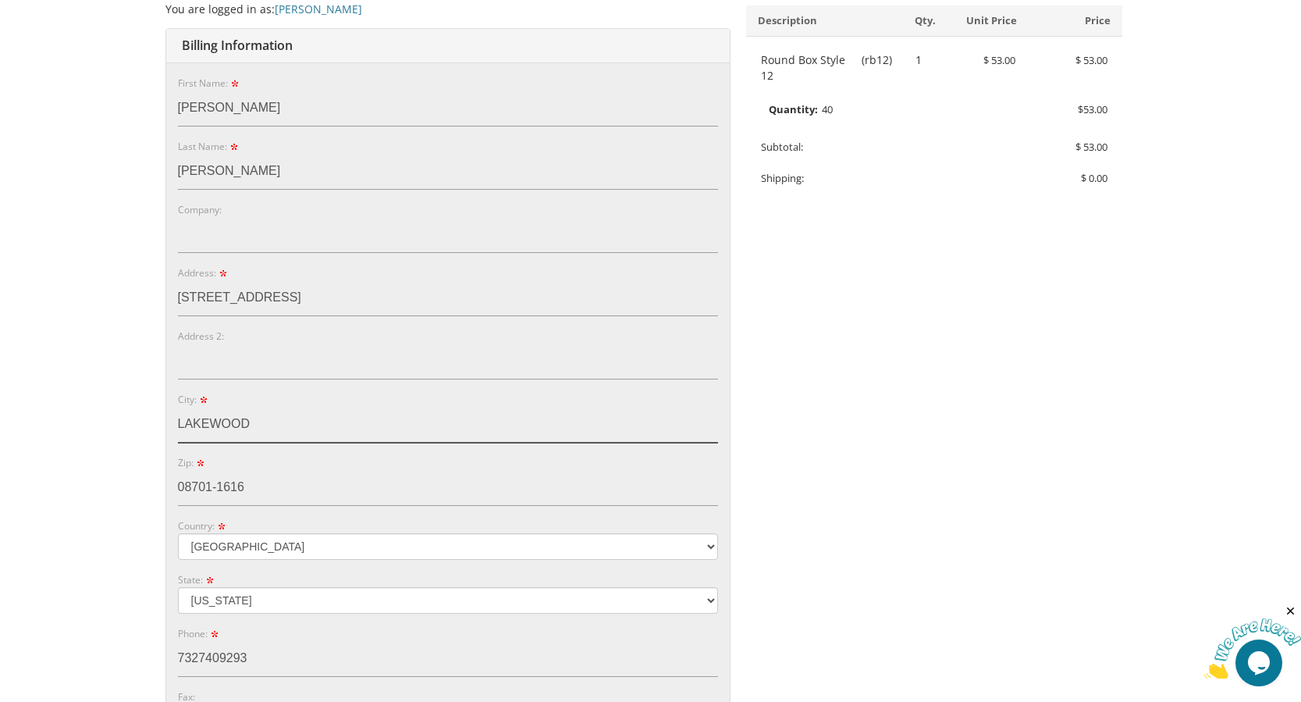
type input "Lakewood"
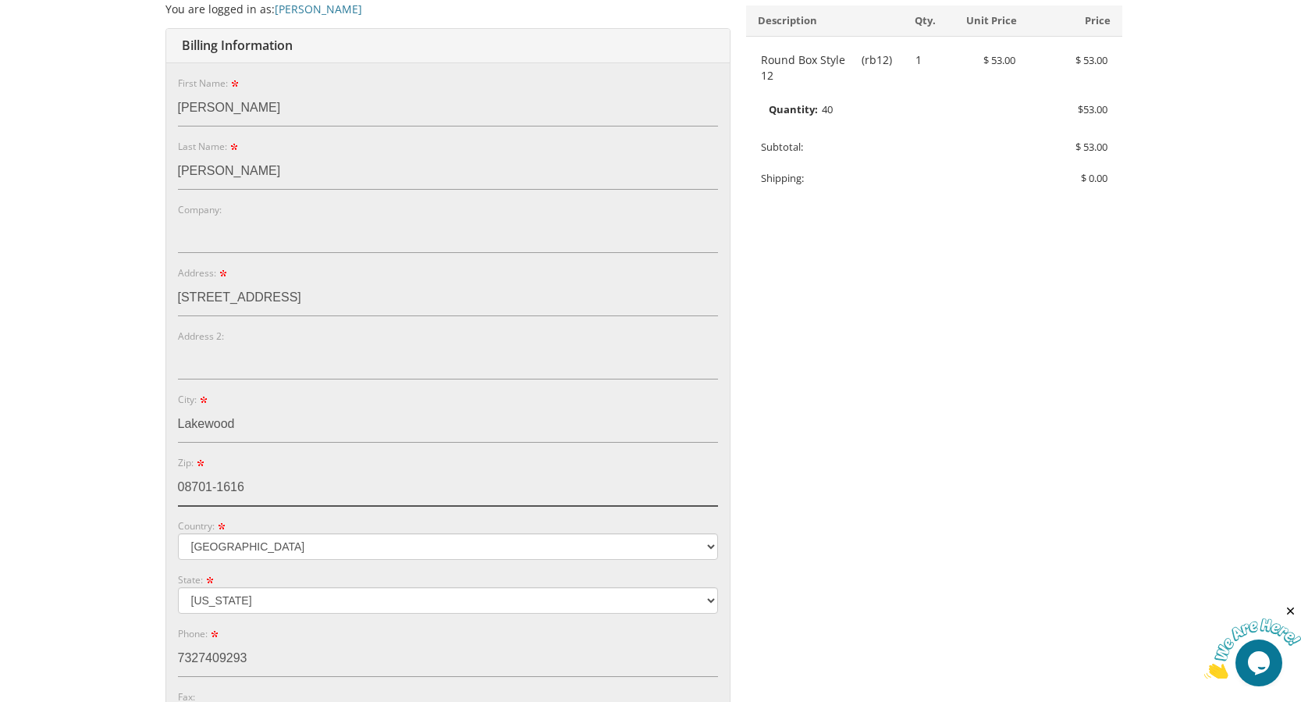
type input "08701-1526"
drag, startPoint x: 270, startPoint y: 491, endPoint x: 251, endPoint y: 485, distance: 20.5
click at [251, 485] on input "08701-1526" at bounding box center [448, 488] width 540 height 36
click at [463, 511] on form "E-mail: joyceg208@gmail.com Password: Password Confirm: First Name: Joyce Last …" at bounding box center [448, 433] width 540 height 717
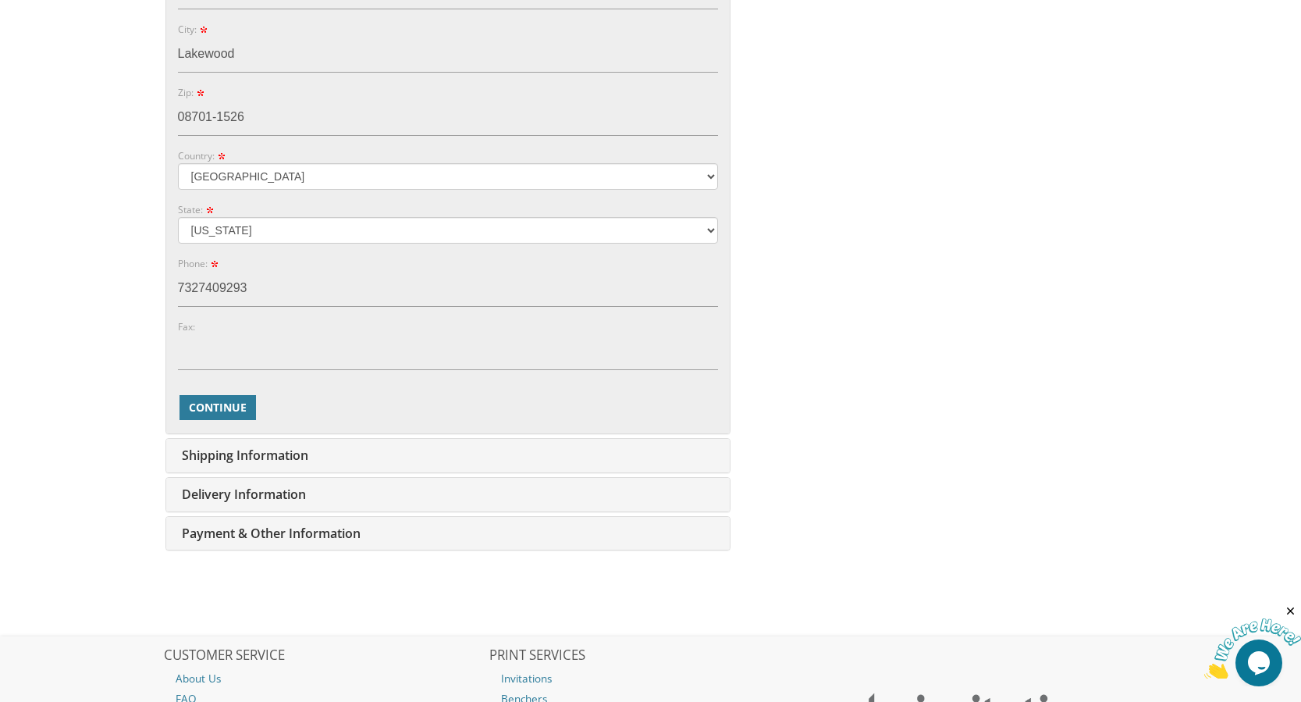
scroll to position [703, 0]
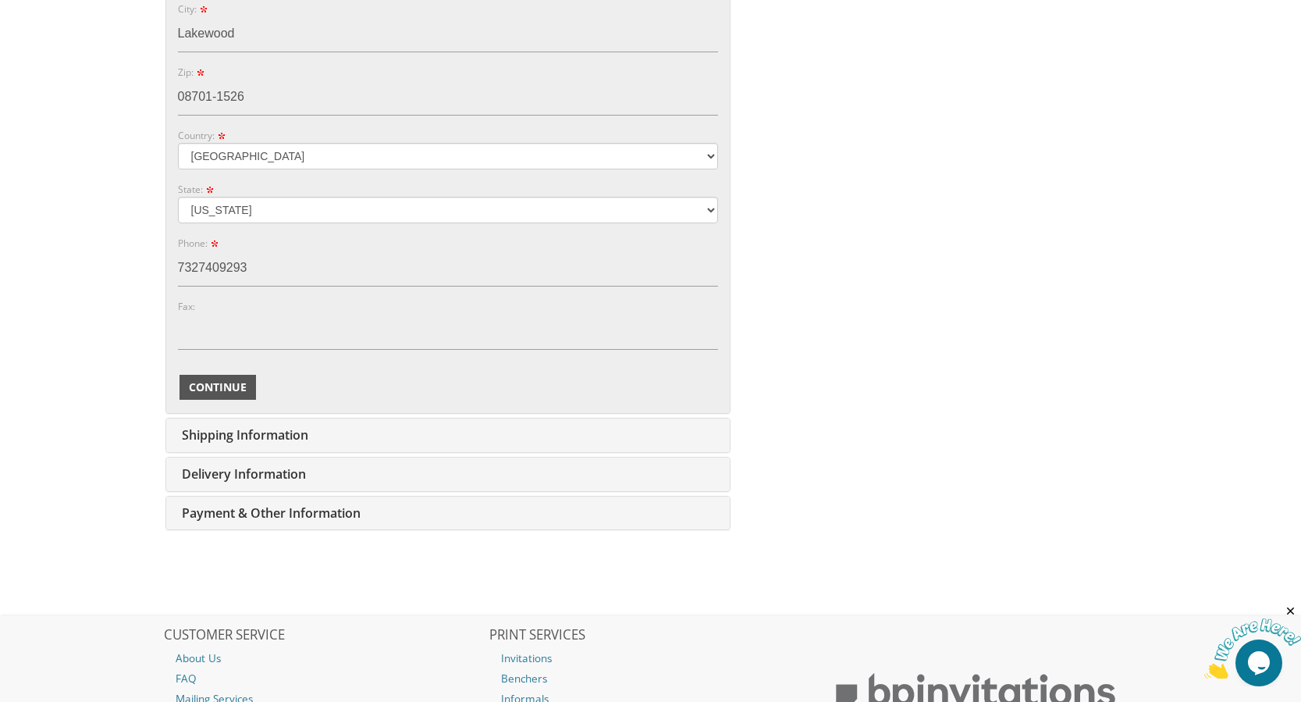
click at [209, 387] on span "Continue" at bounding box center [218, 387] width 58 height 16
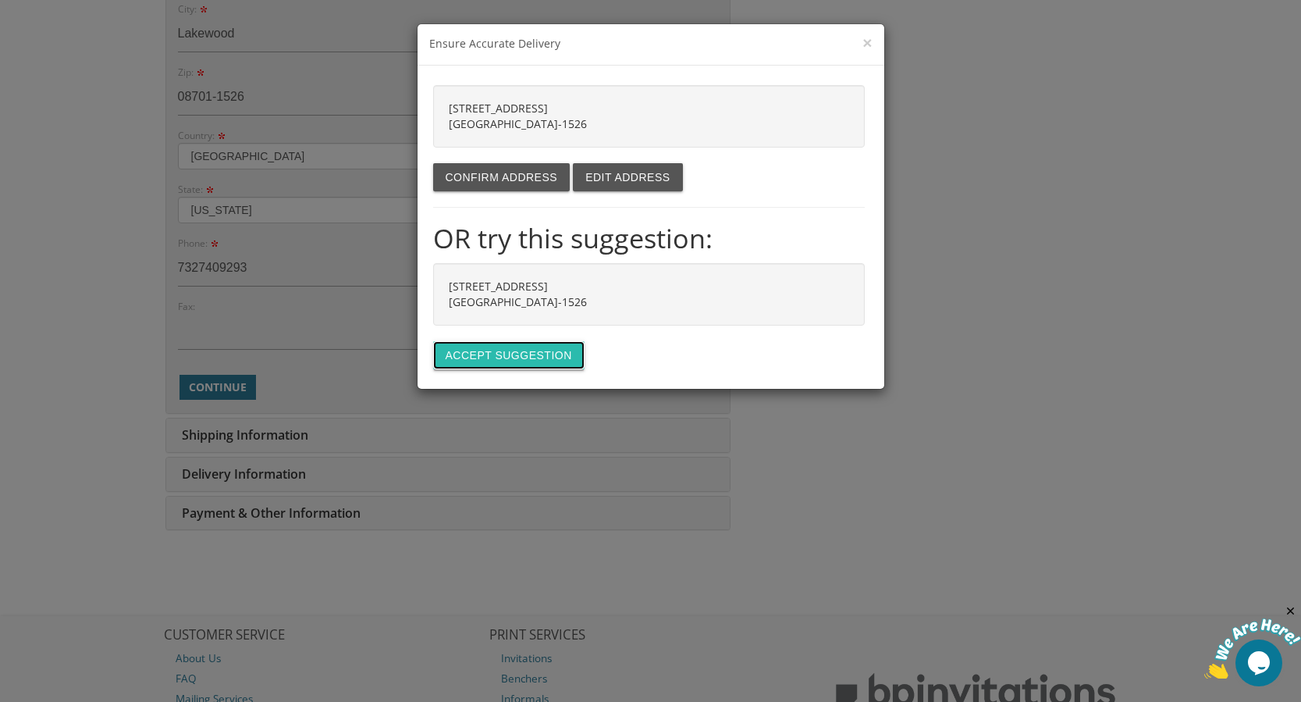
click at [514, 357] on button "Accept suggestion" at bounding box center [508, 355] width 151 height 28
type input "[STREET_ADDRESS]"
type input "LAKEWOOD"
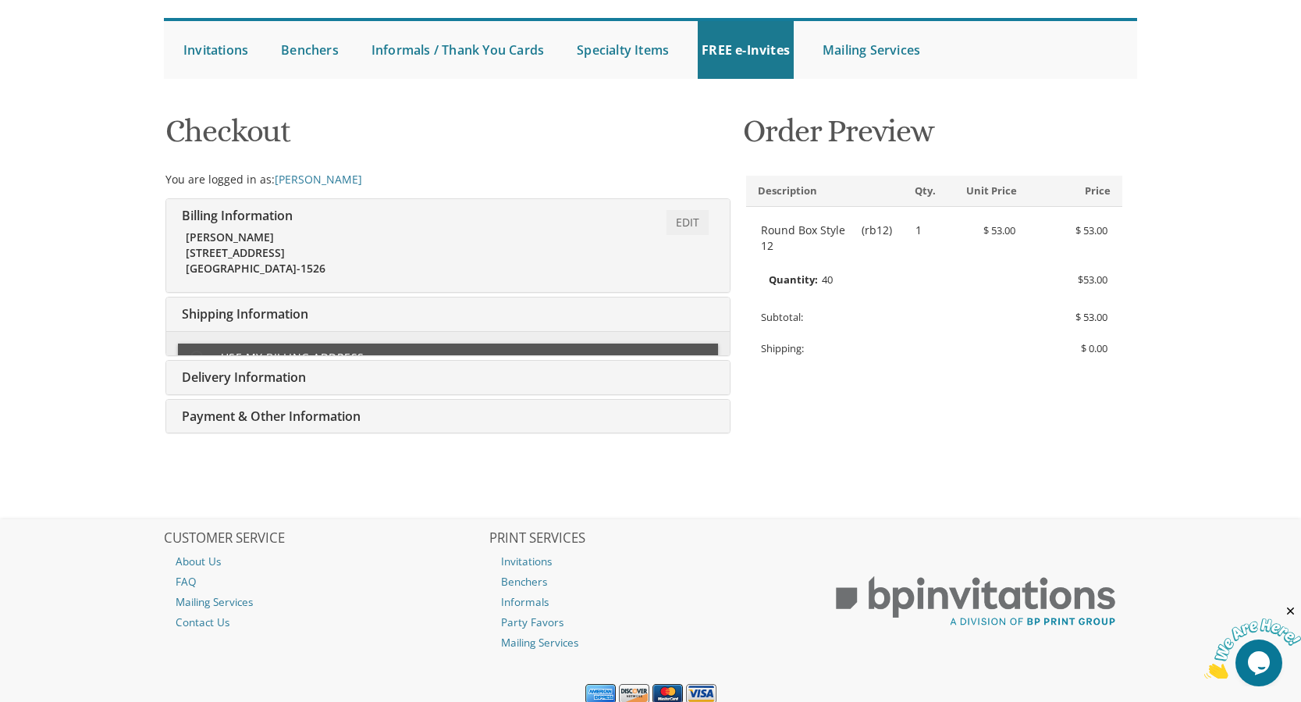
type input "joyceg208@gmail.com"
type input "208 ARBUTUS DR"
type input "LAKEWOOD"
type input "08701-1616"
select select "US"
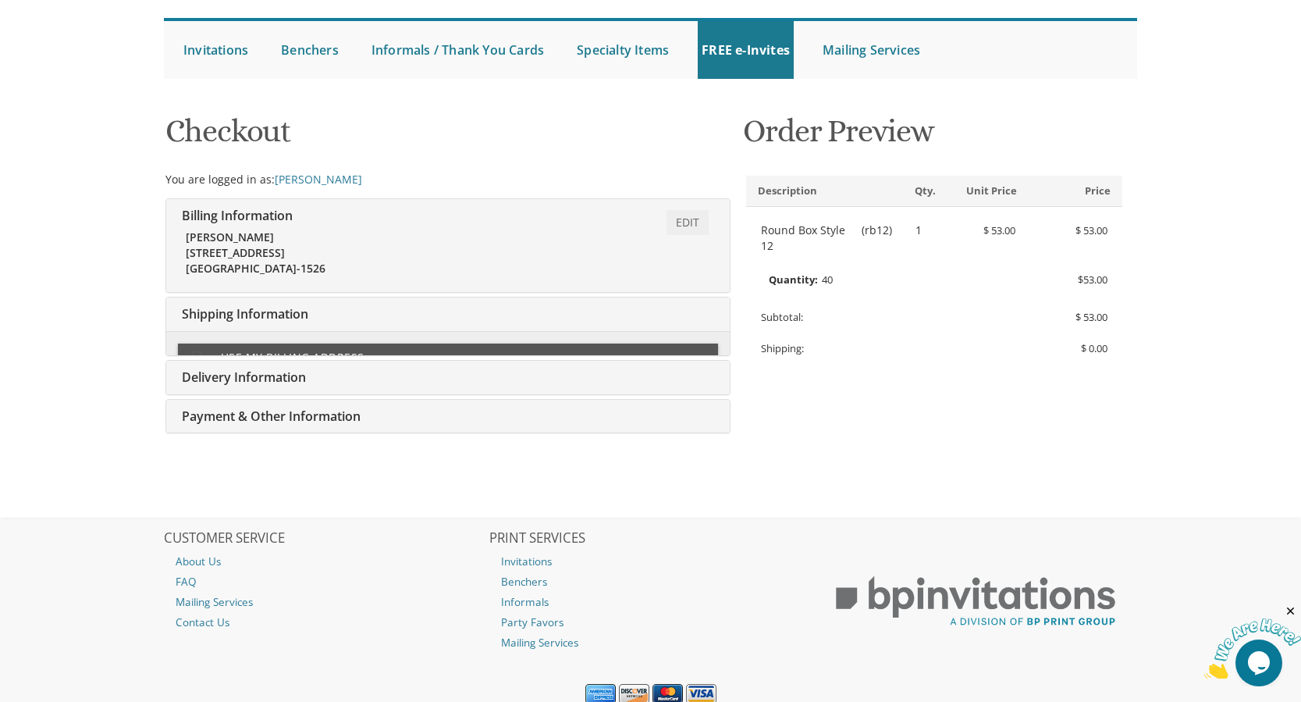
type input "7327409293"
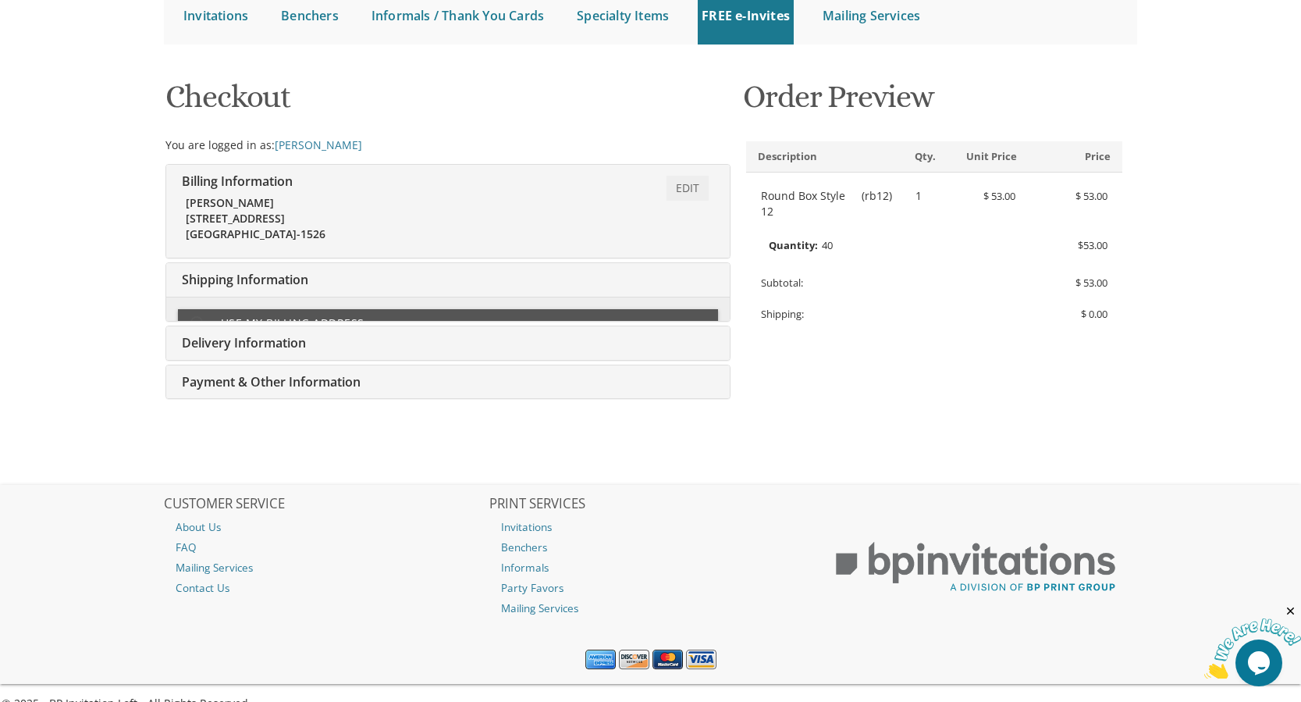
select select "NJ"
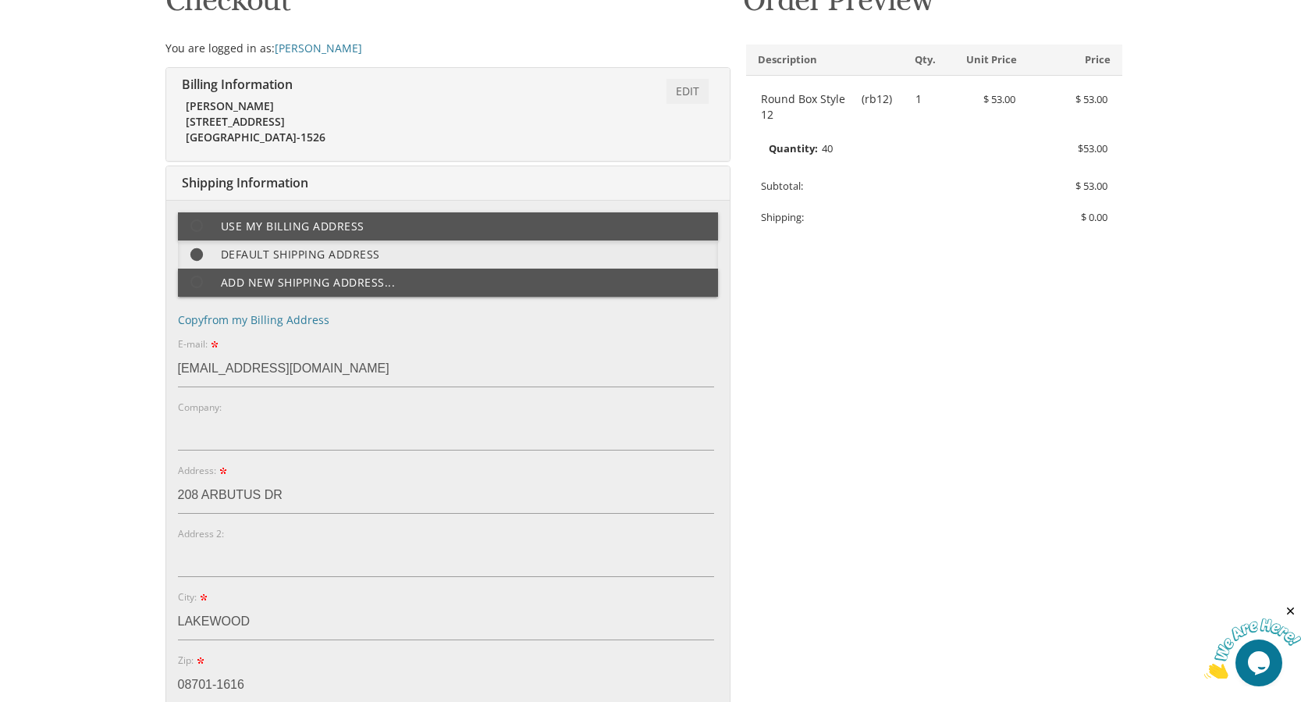
scroll to position [255, 0]
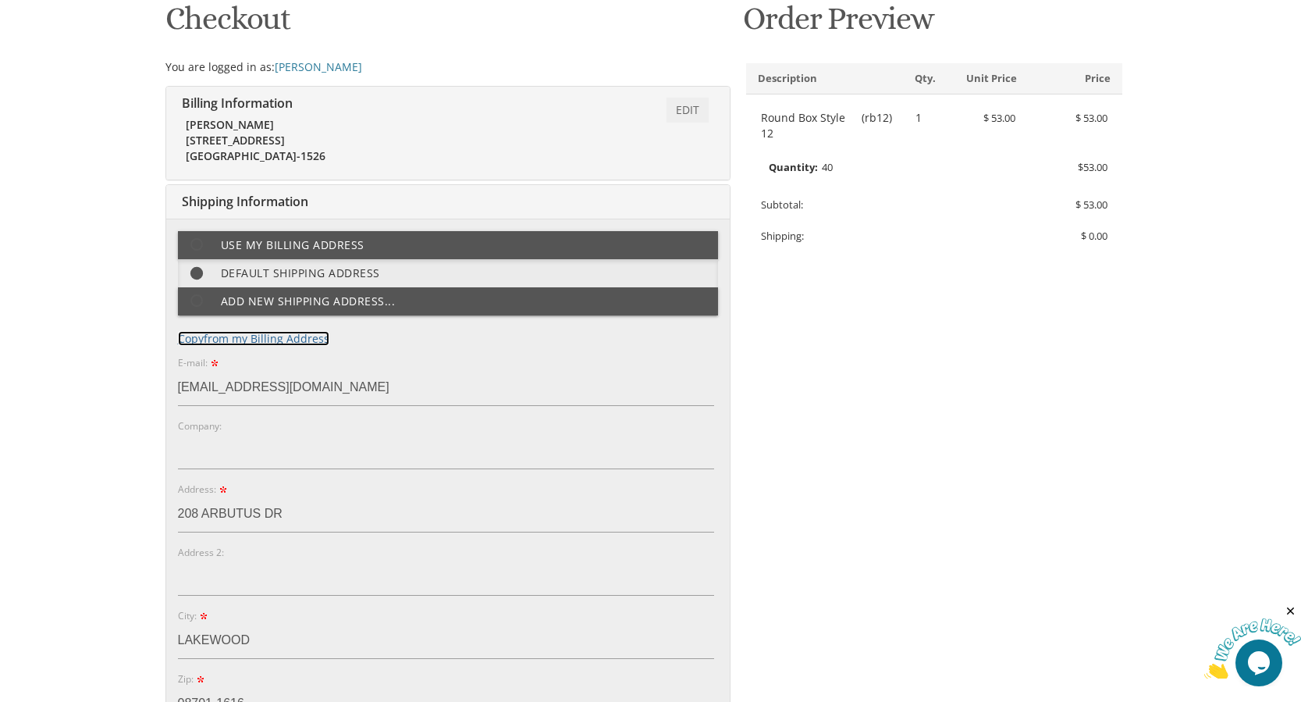
click at [305, 336] on link "Copy from my Billing Address" at bounding box center [253, 338] width 151 height 15
type input "[STREET_ADDRESS]"
type input "08701-1526"
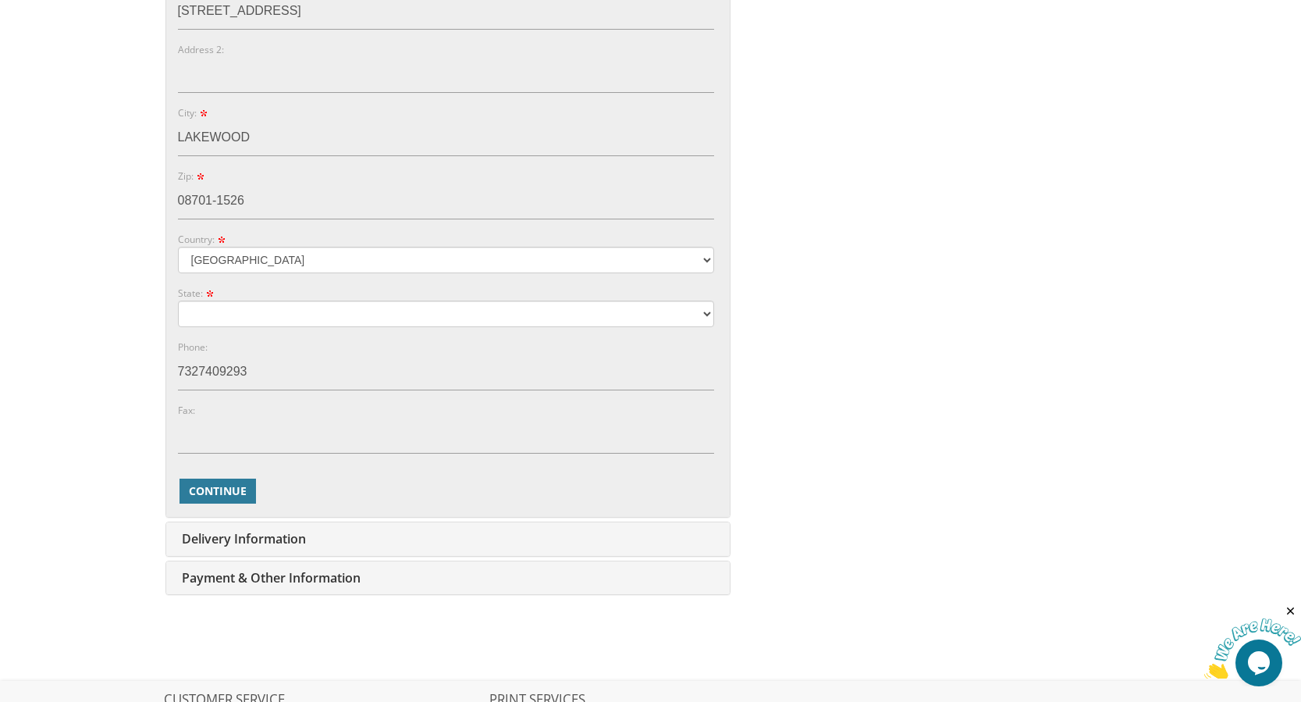
scroll to position [801, 0]
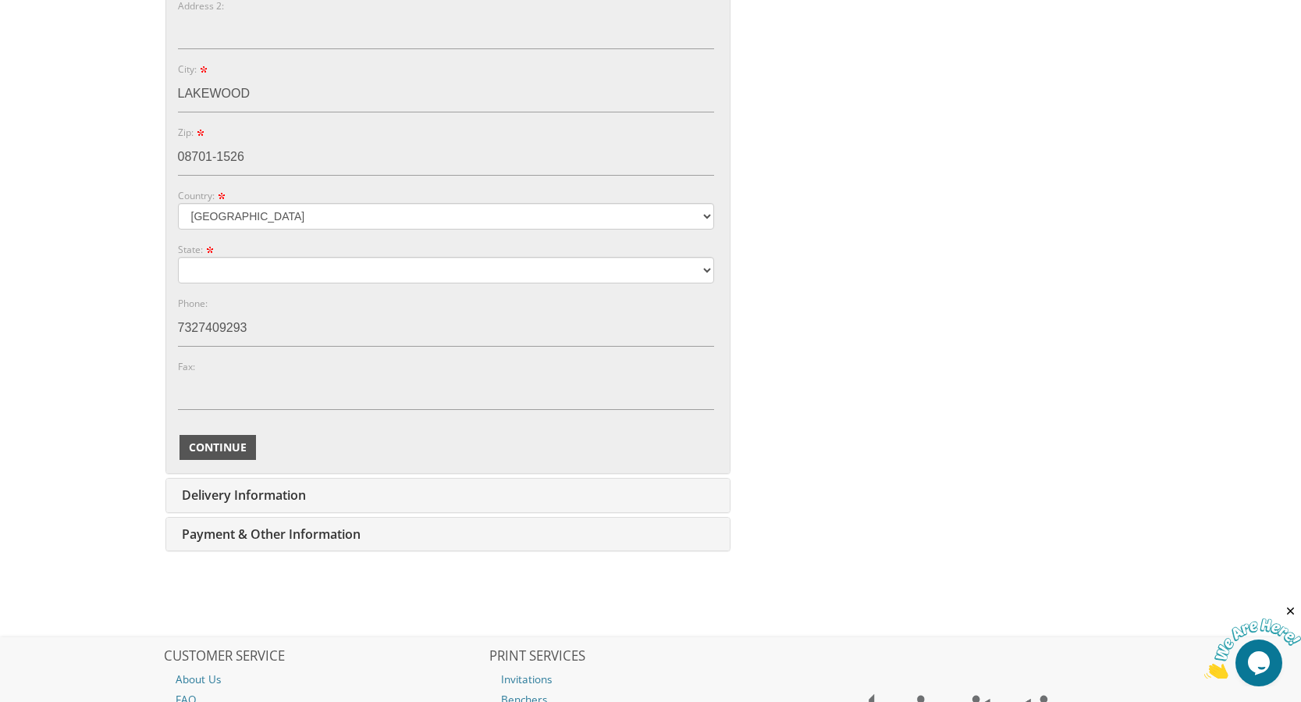
click at [217, 453] on span "Continue" at bounding box center [218, 448] width 58 height 16
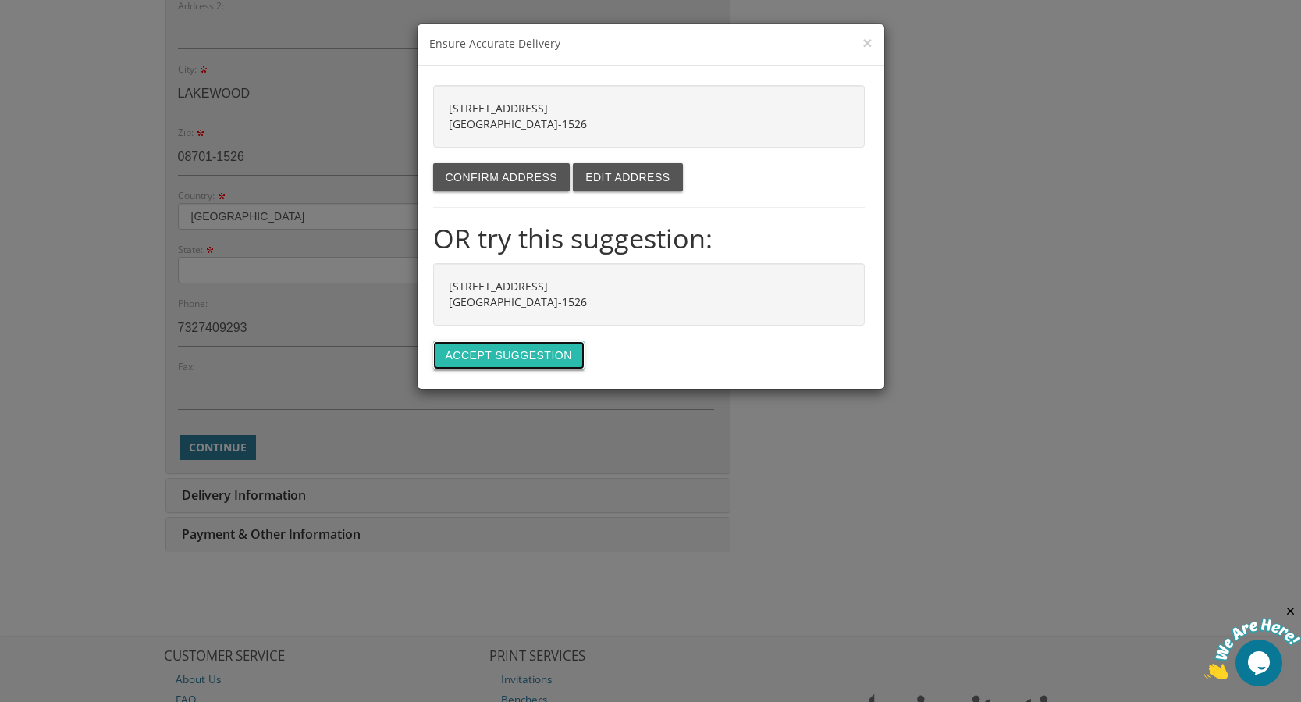
click at [540, 350] on button "Accept suggestion" at bounding box center [508, 355] width 151 height 28
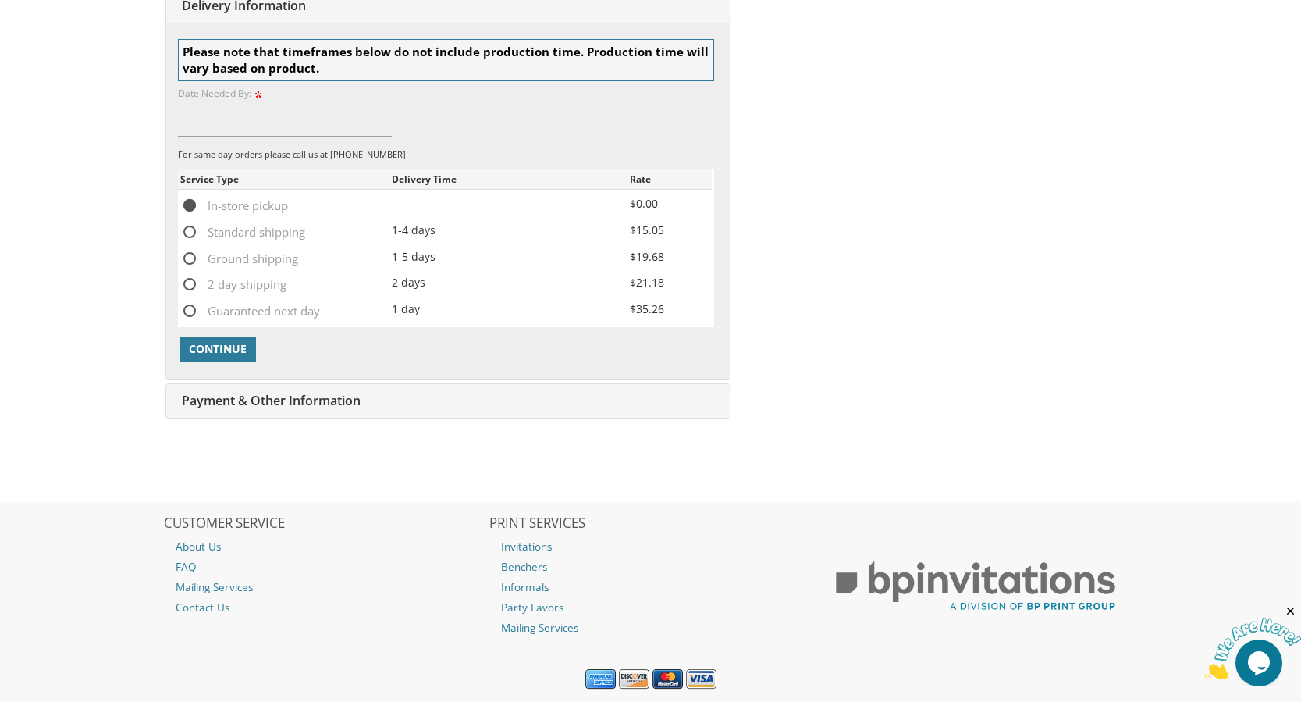
scroll to position [593, 0]
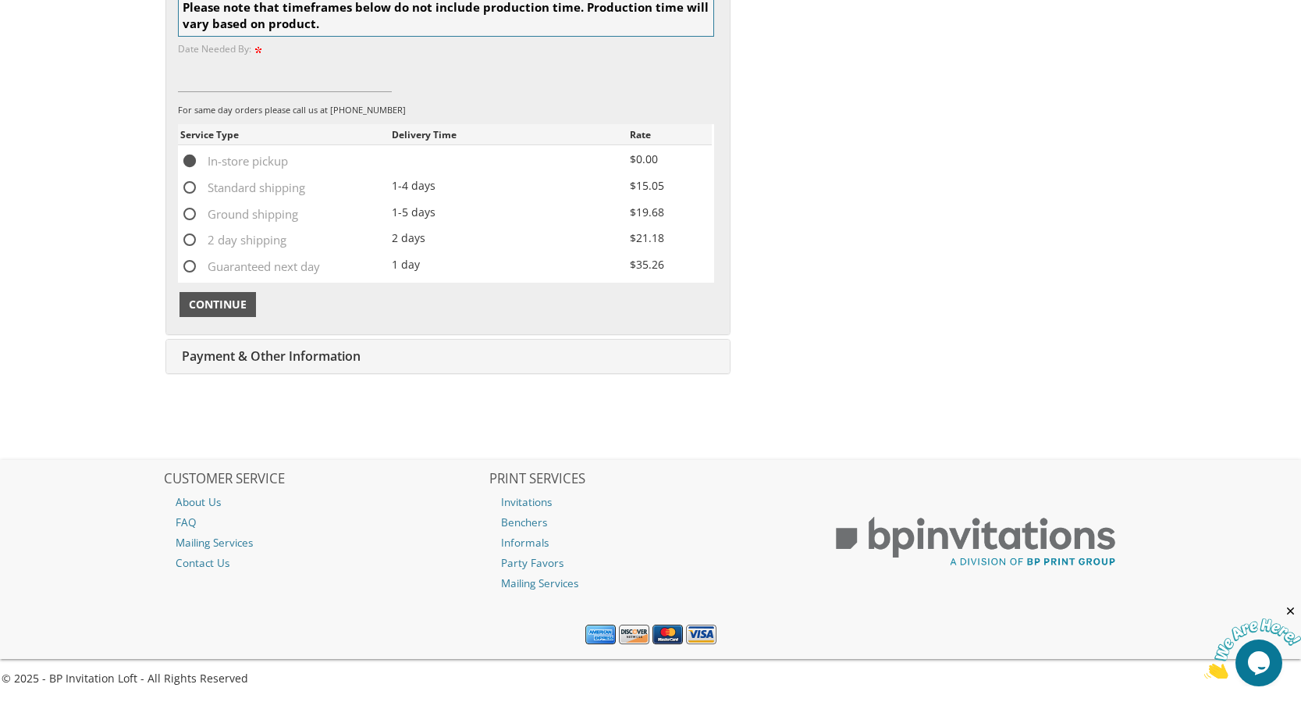
click at [217, 304] on span "Continue" at bounding box center [218, 305] width 58 height 16
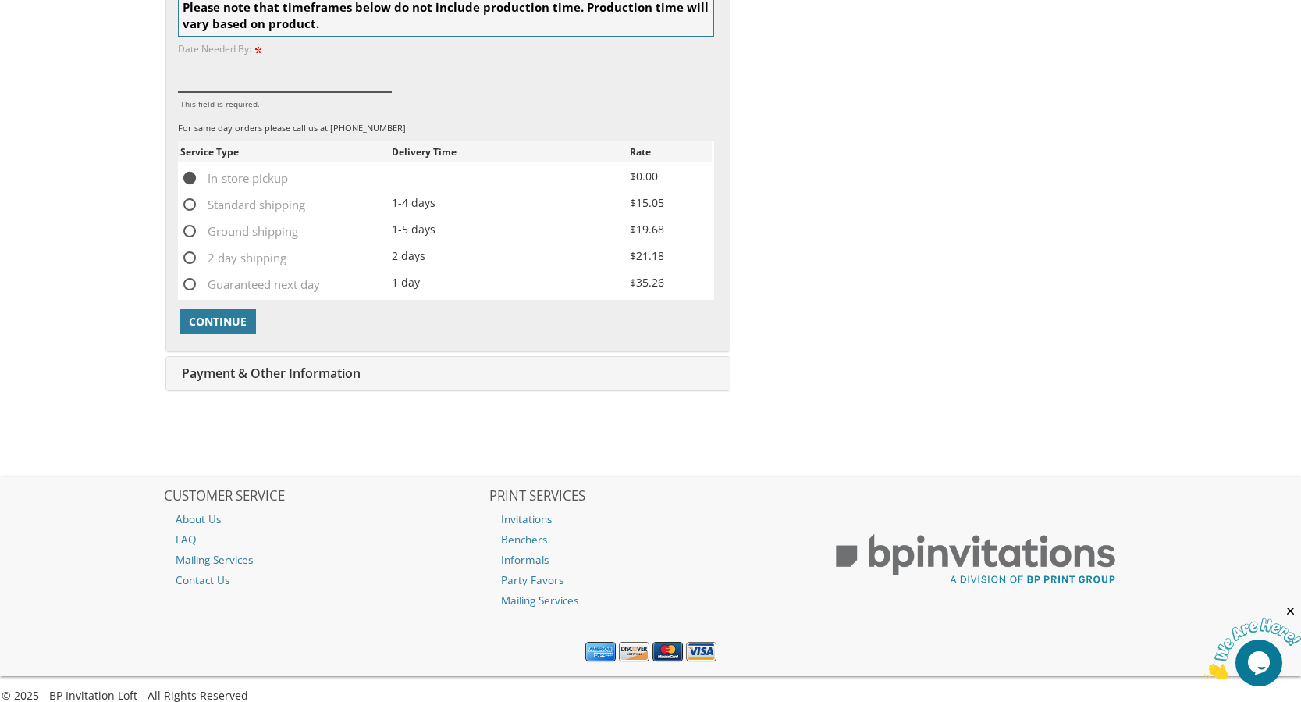
scroll to position [515, 0]
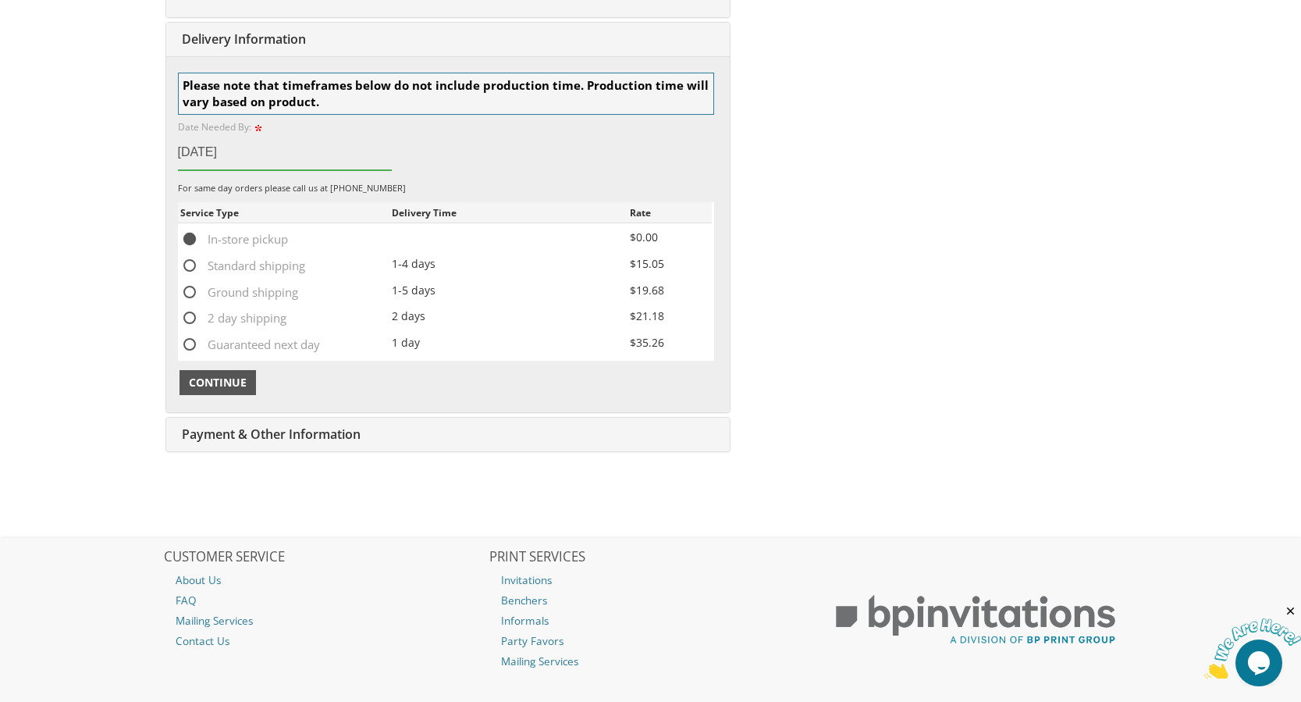
type input "08/25/2025"
click at [198, 383] on span "Continue" at bounding box center [218, 383] width 58 height 16
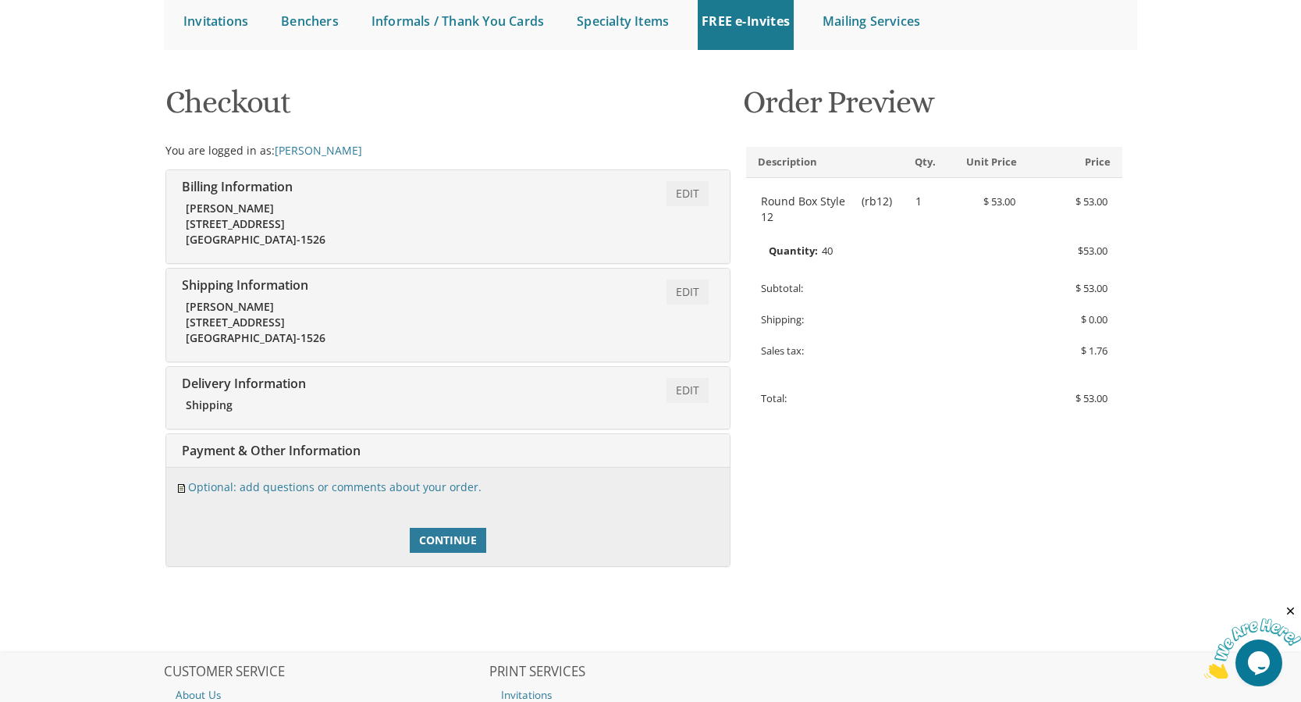
scroll to position [286, 0]
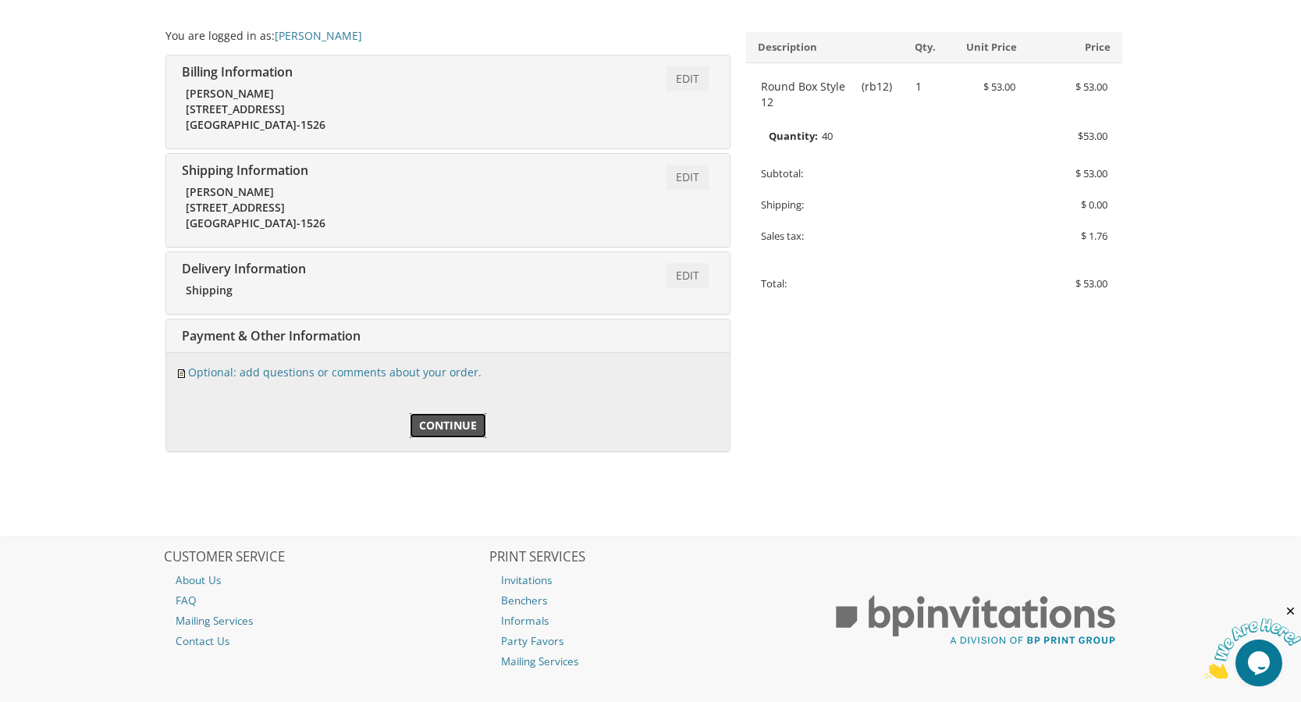
click at [439, 422] on span "Continue" at bounding box center [448, 426] width 58 height 16
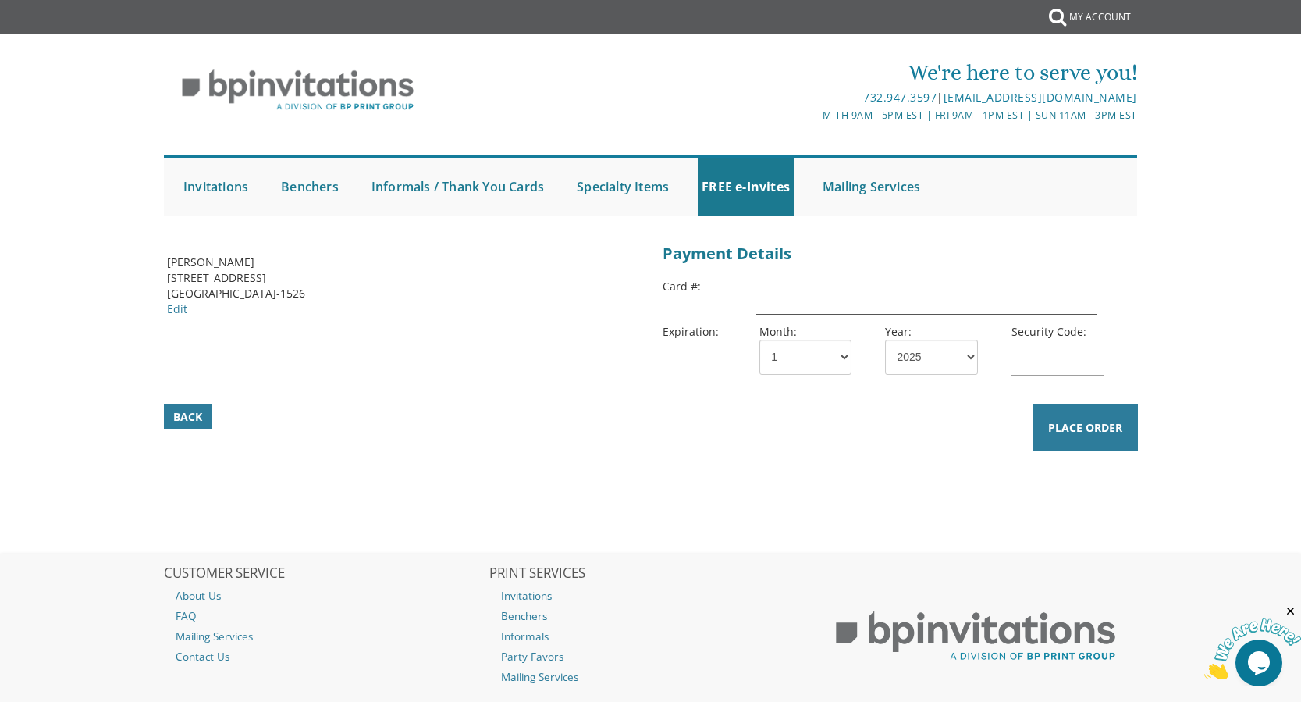
click at [814, 297] on input "text" at bounding box center [926, 297] width 340 height 36
type input "4482330156496994"
select select "07"
select select "27"
click at [1048, 356] on input "text" at bounding box center [1058, 358] width 92 height 36
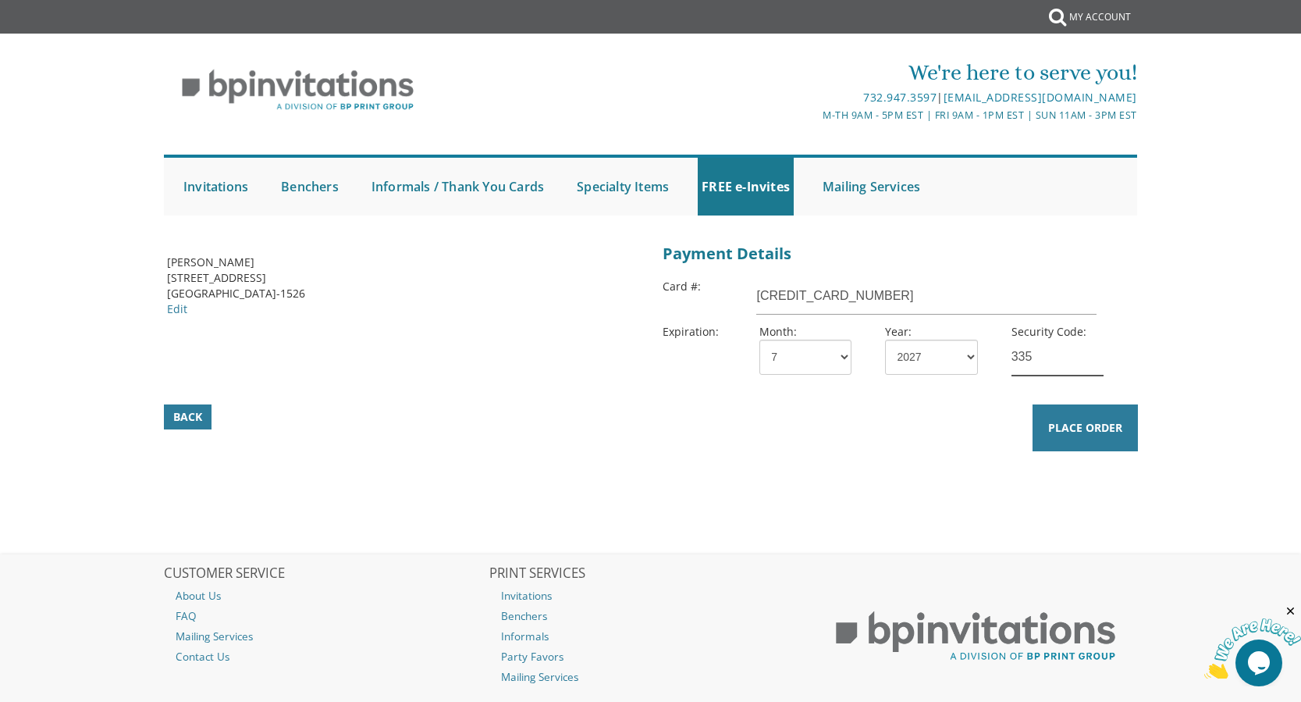
type input "335"
click at [746, 456] on div "Billing Address Joyce Ginsberg 575 SETON CIR LAKEWOOD, NJ 08701-1526 Edit Payme…" at bounding box center [650, 354] width 991 height 230
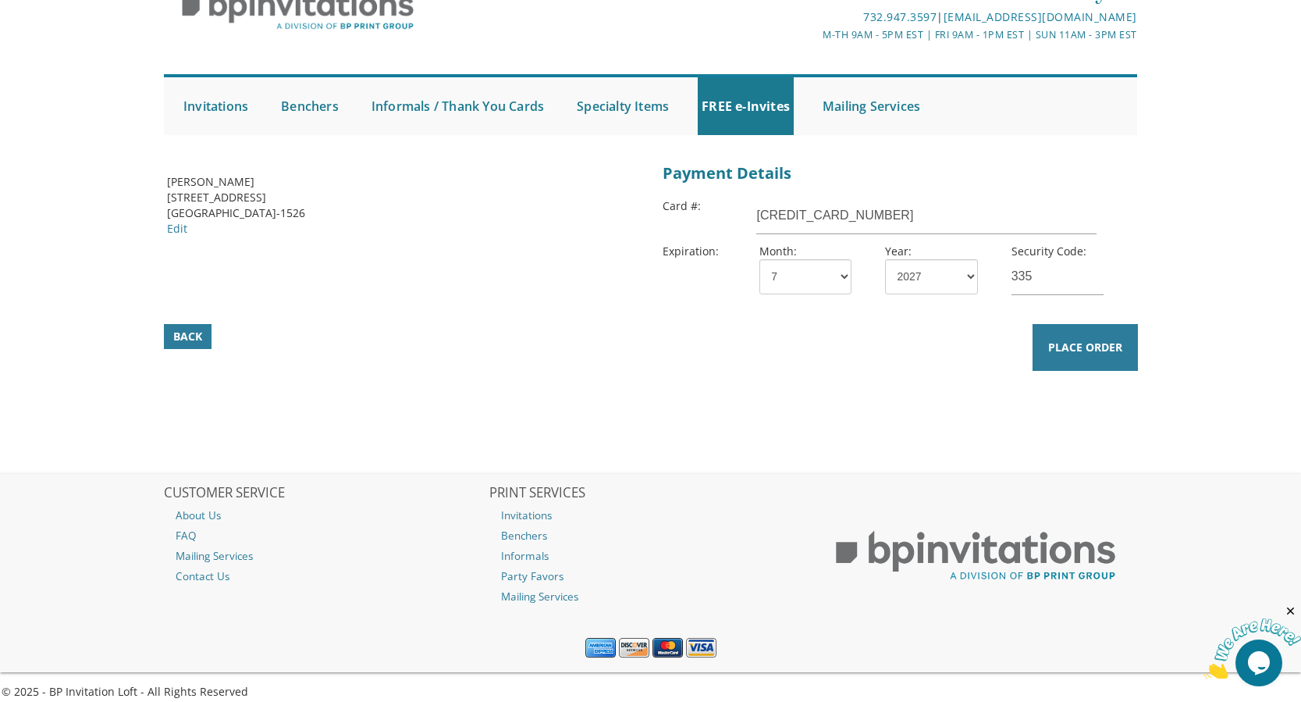
scroll to position [94, 0]
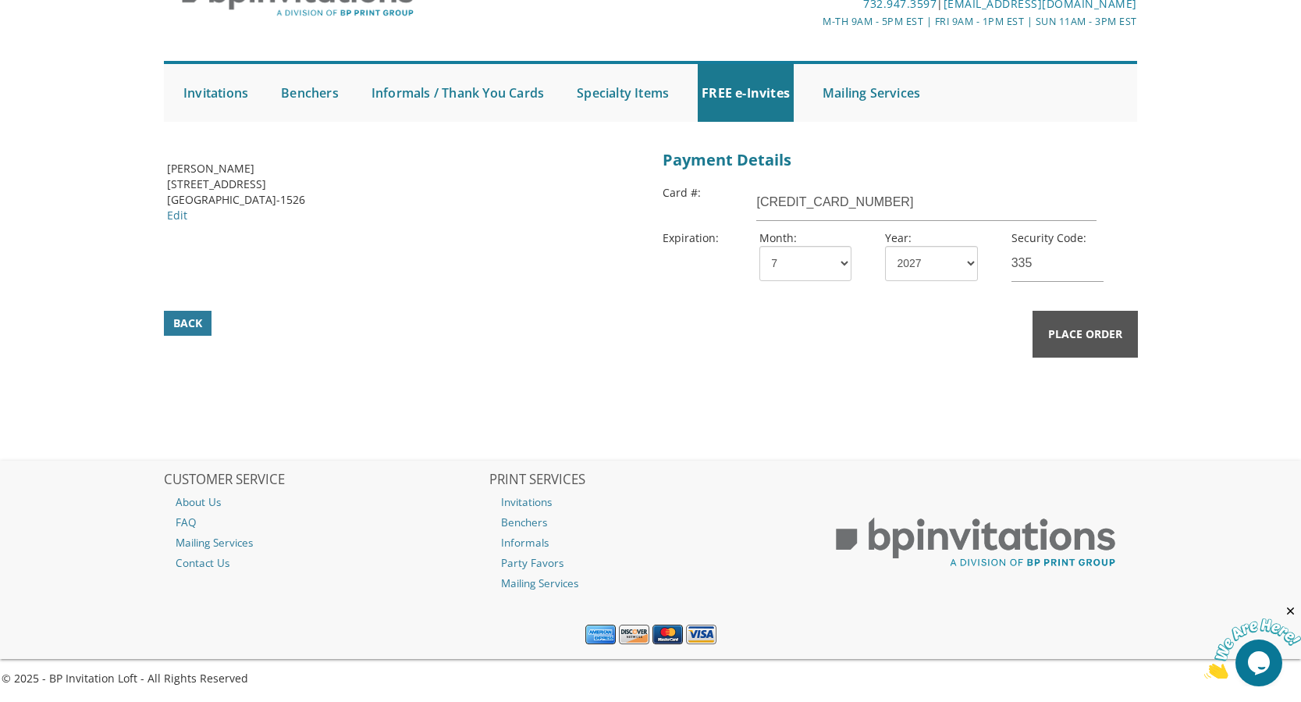
click at [1076, 328] on span "Place Order" at bounding box center [1085, 334] width 74 height 16
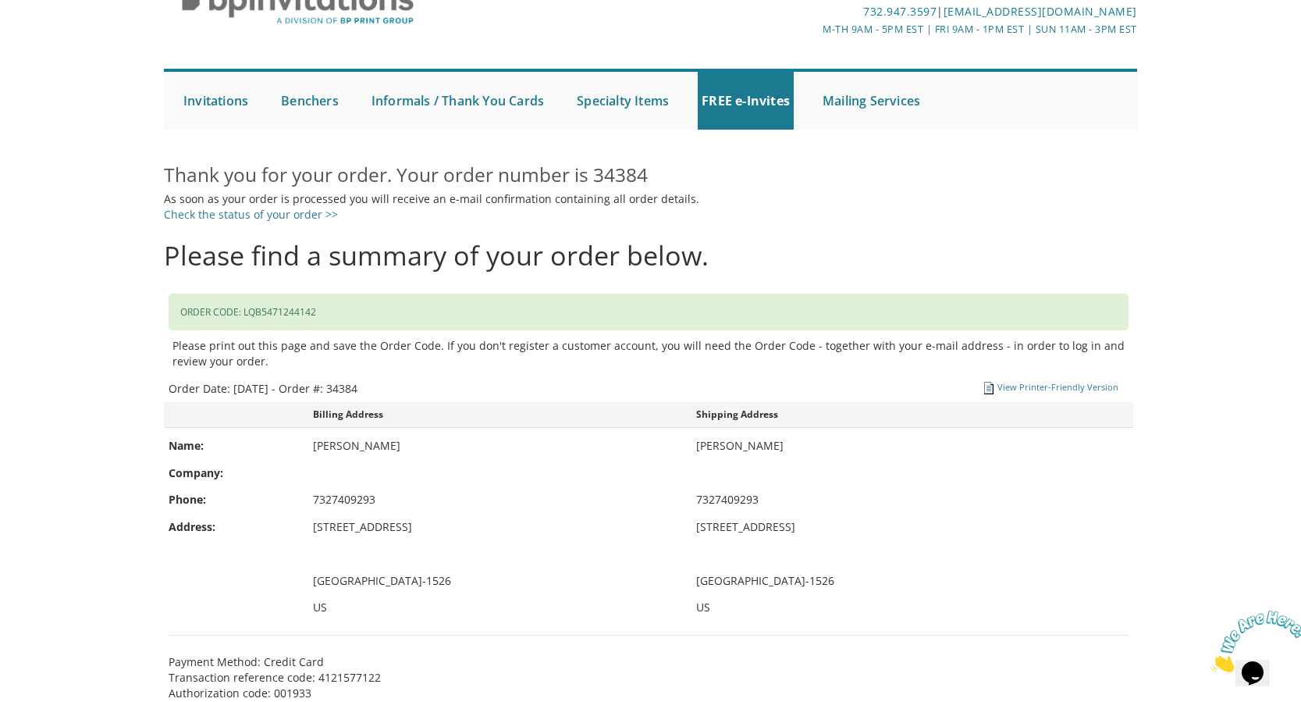
scroll to position [78, 0]
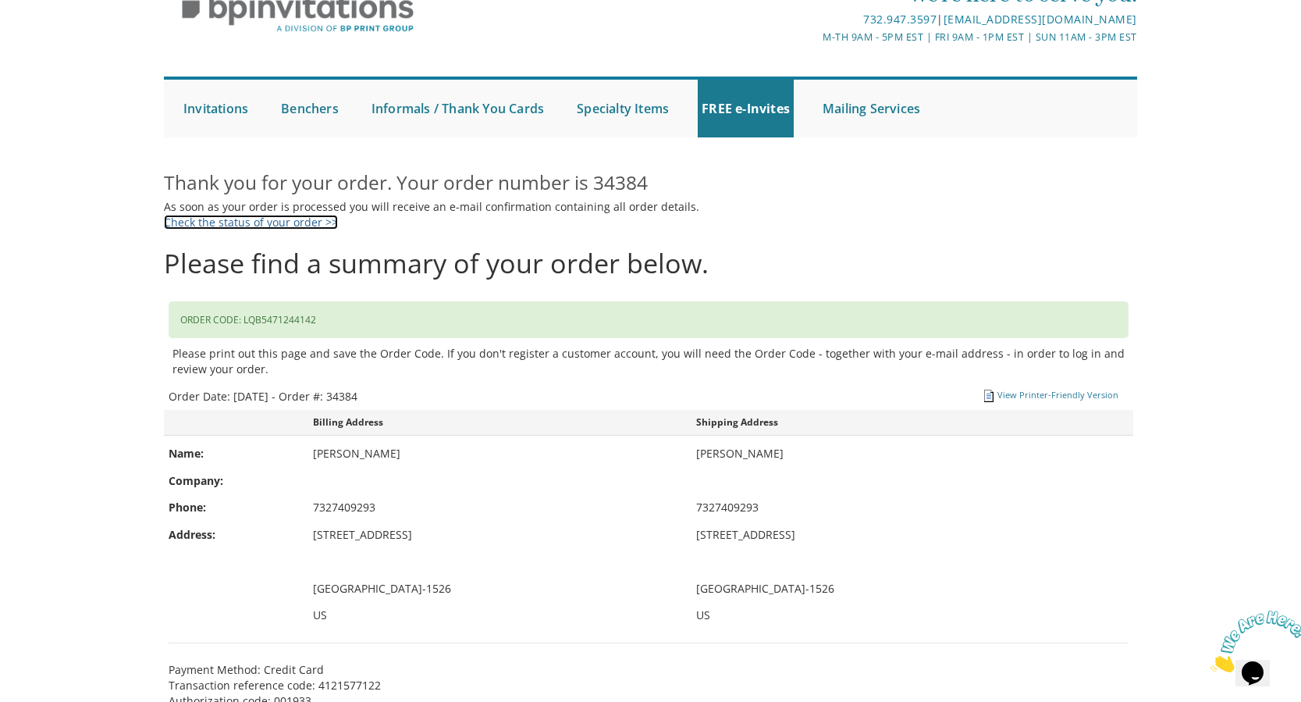
click at [287, 224] on link "Check the status of your order >>" at bounding box center [251, 222] width 174 height 15
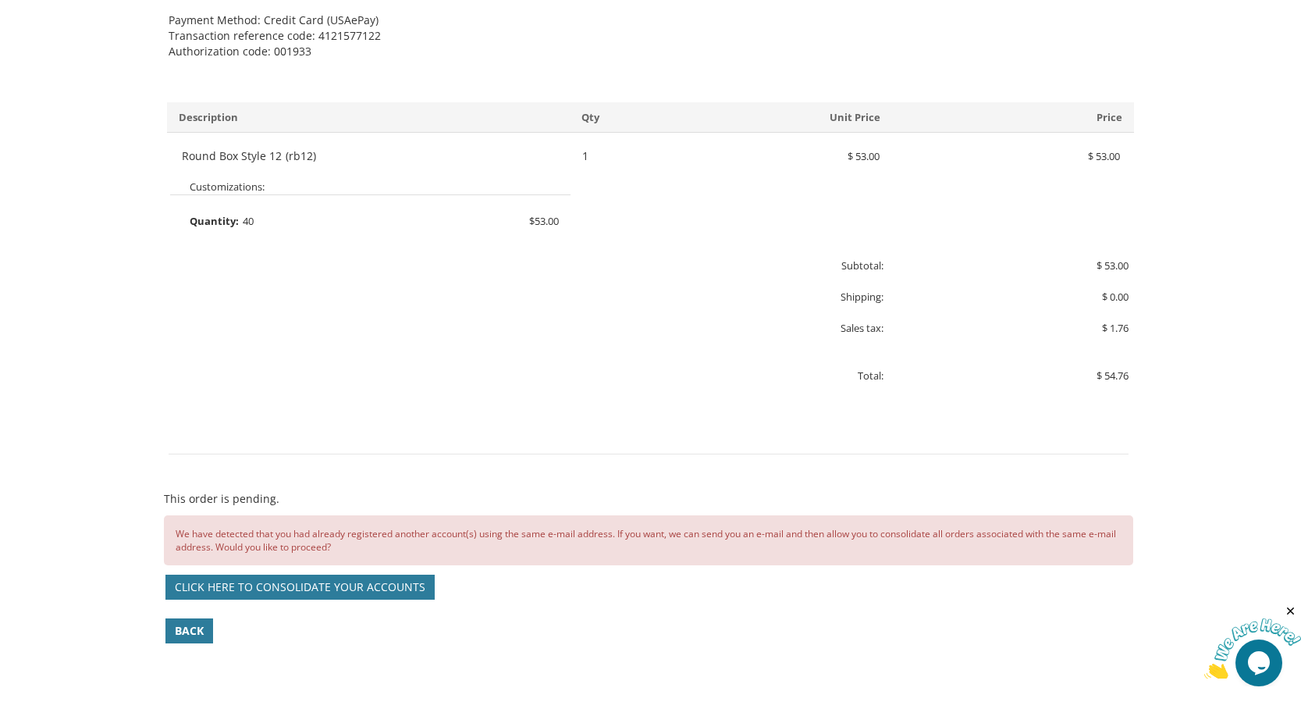
scroll to position [781, 0]
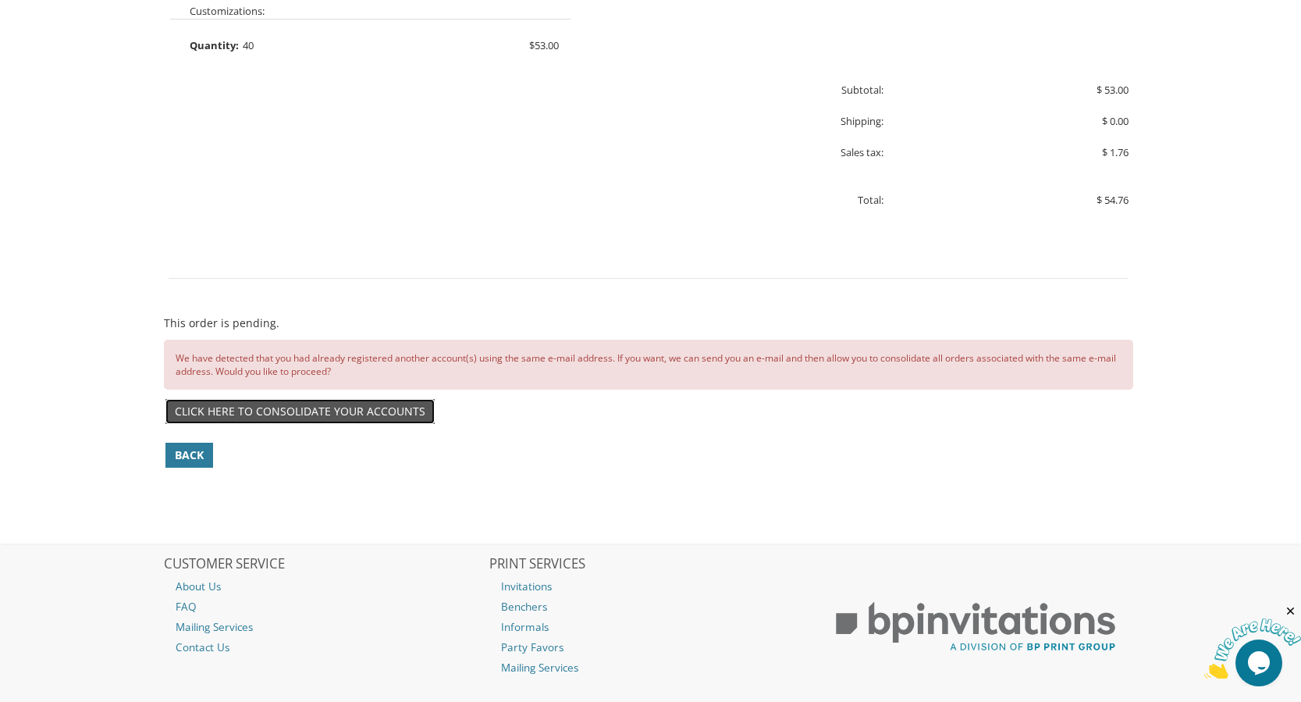
click at [368, 408] on link "Click here to consolidate your accounts" at bounding box center [300, 411] width 269 height 25
